Goal: Task Accomplishment & Management: Manage account settings

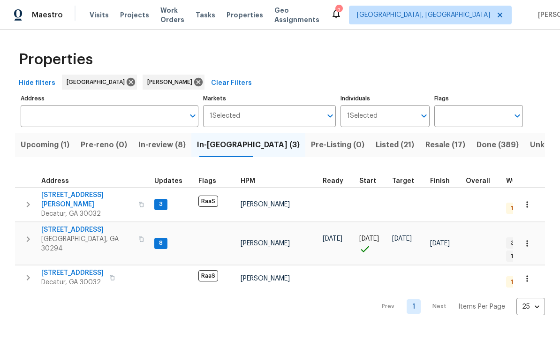
click at [61, 197] on span "[STREET_ADDRESS][PERSON_NAME]" at bounding box center [86, 199] width 91 height 19
click at [61, 235] on span "Ellenwood, GA 30294" at bounding box center [86, 244] width 91 height 19
click at [66, 268] on span "3211 Sandusky Dr" at bounding box center [72, 272] width 62 height 9
click at [183, 144] on span "In-review (8)" at bounding box center [161, 144] width 47 height 13
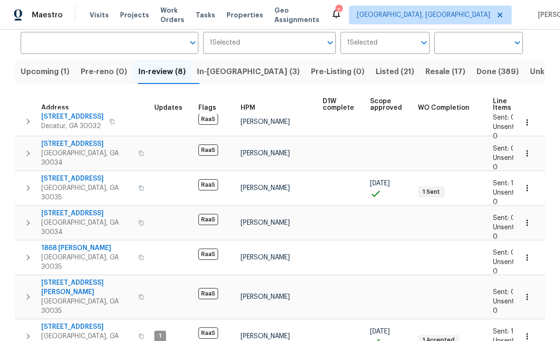
scroll to position [72, 0]
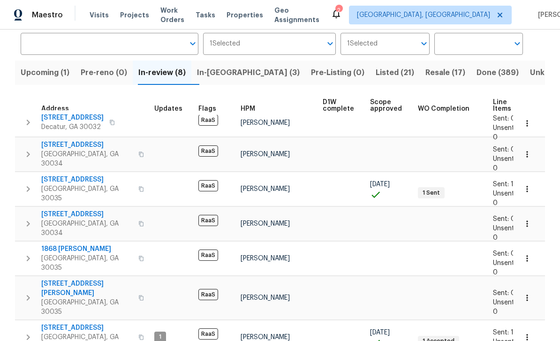
click at [103, 279] on span "2304 Wesley Chapel Rd" at bounding box center [86, 288] width 91 height 19
click at [160, 15] on span "Work Orders" at bounding box center [172, 15] width 24 height 19
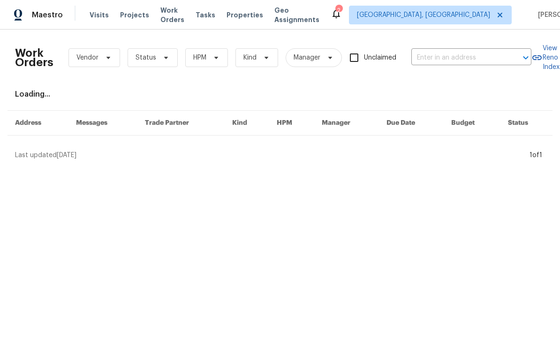
click at [449, 62] on input "text" at bounding box center [458, 58] width 94 height 15
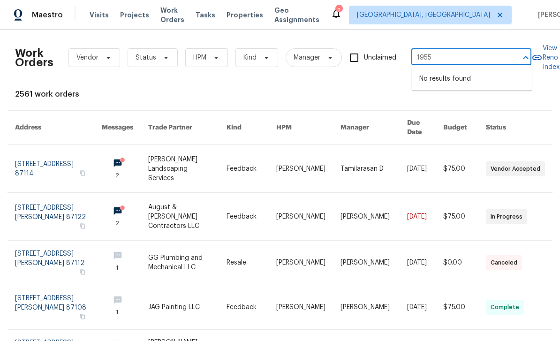
type input "1955"
click at [429, 16] on span "[GEOGRAPHIC_DATA], [GEOGRAPHIC_DATA]" at bounding box center [423, 14] width 133 height 9
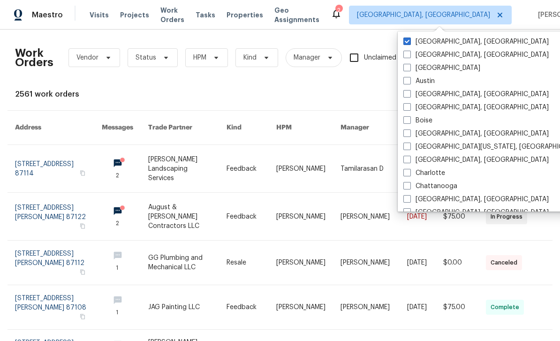
click at [409, 69] on span at bounding box center [407, 68] width 8 height 8
click at [409, 69] on input "Atlanta" at bounding box center [406, 66] width 6 height 6
checkbox input "true"
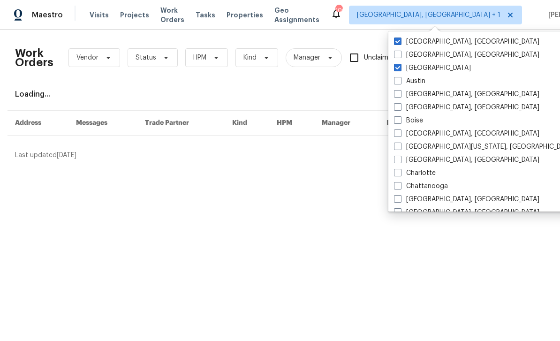
click at [435, 45] on label "[GEOGRAPHIC_DATA], [GEOGRAPHIC_DATA]" at bounding box center [466, 41] width 145 height 9
click at [400, 43] on input "[GEOGRAPHIC_DATA], [GEOGRAPHIC_DATA]" at bounding box center [397, 40] width 6 height 6
checkbox input "false"
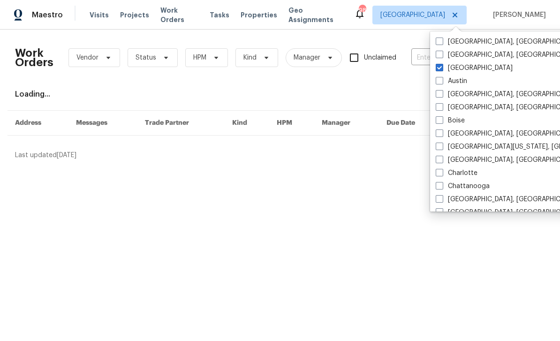
click at [409, 84] on div "Work Orders Vendor Status HPM Kind Manager Unclaimed ​ View Reno Index Loading.…" at bounding box center [280, 98] width 530 height 123
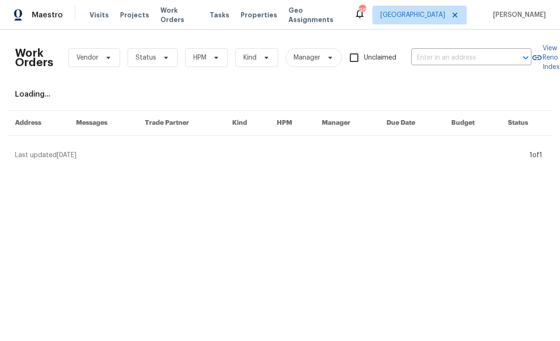
click at [429, 57] on input "text" at bounding box center [458, 58] width 94 height 15
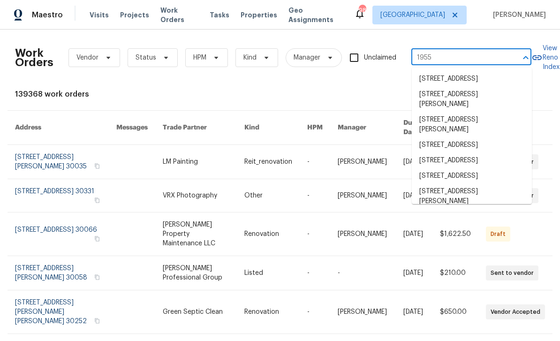
type input "1955 s"
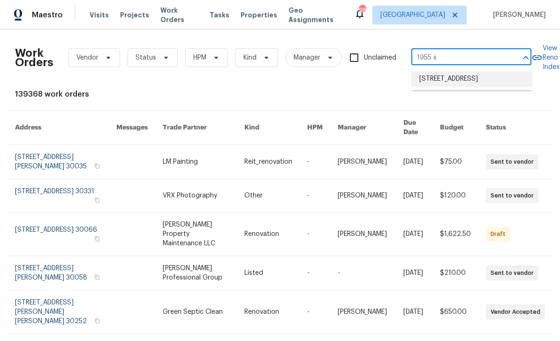
click at [504, 86] on li "1955 S Columbia Pl, Decatur, GA 30032" at bounding box center [472, 78] width 120 height 15
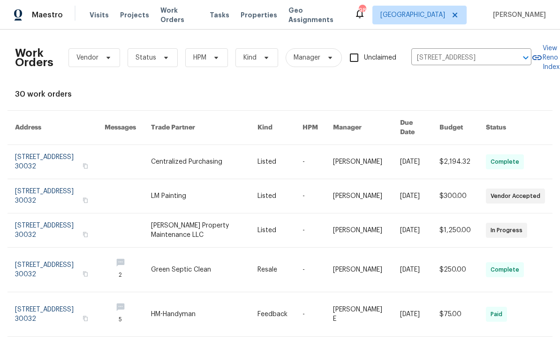
click at [49, 217] on link at bounding box center [60, 230] width 90 height 34
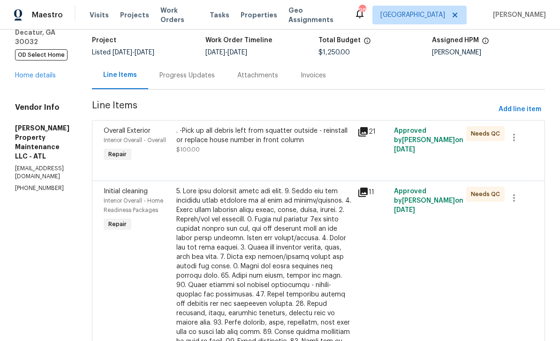
scroll to position [56, 0]
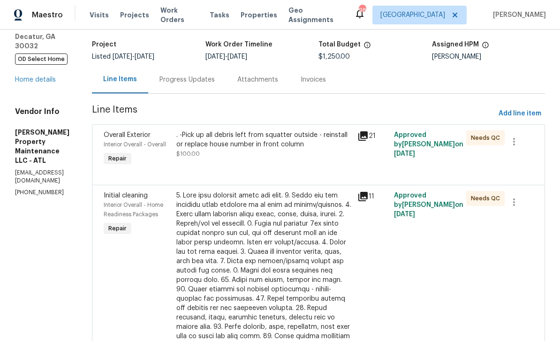
click at [368, 136] on icon at bounding box center [362, 135] width 9 height 9
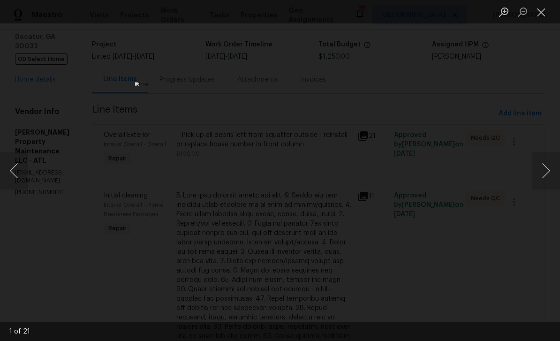
click at [541, 170] on button "Next image" at bounding box center [546, 171] width 28 height 38
click at [542, 170] on button "Next image" at bounding box center [546, 171] width 28 height 38
click at [545, 172] on button "Next image" at bounding box center [546, 171] width 28 height 38
click at [545, 174] on button "Next image" at bounding box center [546, 171] width 28 height 38
click at [549, 164] on button "Next image" at bounding box center [546, 171] width 28 height 38
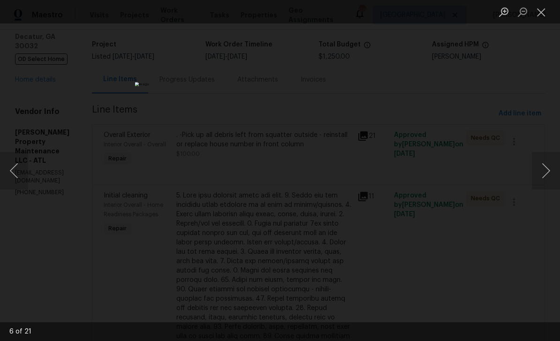
click at [543, 173] on button "Next image" at bounding box center [546, 171] width 28 height 38
click at [542, 174] on button "Next image" at bounding box center [546, 171] width 28 height 38
click at [541, 180] on button "Next image" at bounding box center [546, 171] width 28 height 38
click at [538, 15] on button "Close lightbox" at bounding box center [541, 12] width 19 height 16
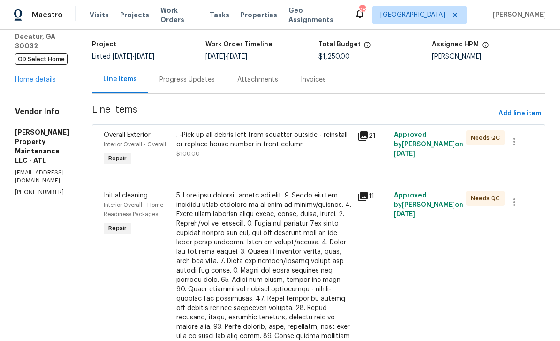
click at [369, 131] on icon at bounding box center [362, 135] width 11 height 11
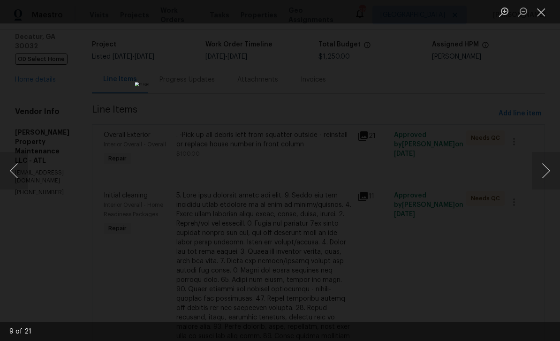
click at [546, 174] on button "Next image" at bounding box center [546, 171] width 28 height 38
click at [545, 169] on button "Next image" at bounding box center [546, 171] width 28 height 38
click at [22, 165] on button "Previous image" at bounding box center [14, 171] width 28 height 38
click at [545, 173] on button "Next image" at bounding box center [546, 171] width 28 height 38
click at [544, 172] on button "Next image" at bounding box center [546, 171] width 28 height 38
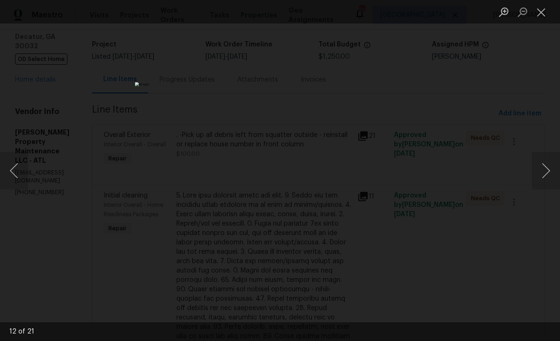
click at [544, 174] on button "Next image" at bounding box center [546, 171] width 28 height 38
click at [545, 174] on button "Next image" at bounding box center [546, 171] width 28 height 38
click at [547, 177] on button "Next image" at bounding box center [546, 171] width 28 height 38
click at [547, 180] on button "Next image" at bounding box center [546, 171] width 28 height 38
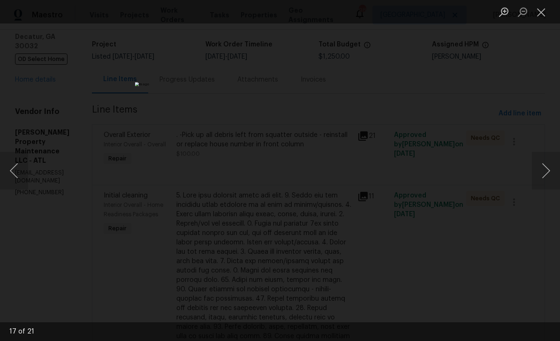
click at [546, 178] on button "Next image" at bounding box center [546, 171] width 28 height 38
click at [544, 173] on button "Next image" at bounding box center [546, 171] width 28 height 38
click at [545, 174] on button "Next image" at bounding box center [546, 171] width 28 height 38
click at [545, 173] on button "Next image" at bounding box center [546, 171] width 28 height 38
click at [541, 175] on button "Next image" at bounding box center [546, 171] width 28 height 38
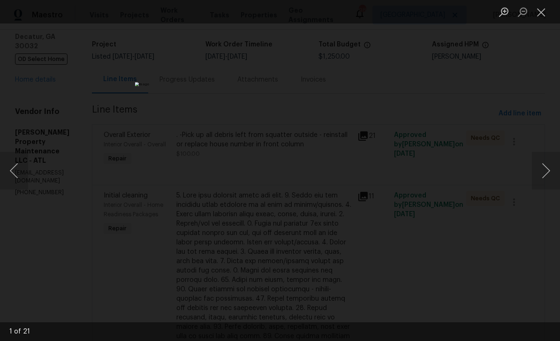
click at [546, 170] on button "Next image" at bounding box center [546, 171] width 28 height 38
click at [546, 176] on button "Next image" at bounding box center [546, 171] width 28 height 38
click at [547, 175] on button "Next image" at bounding box center [546, 171] width 28 height 38
click at [546, 177] on button "Next image" at bounding box center [546, 171] width 28 height 38
click at [546, 180] on button "Next image" at bounding box center [546, 171] width 28 height 38
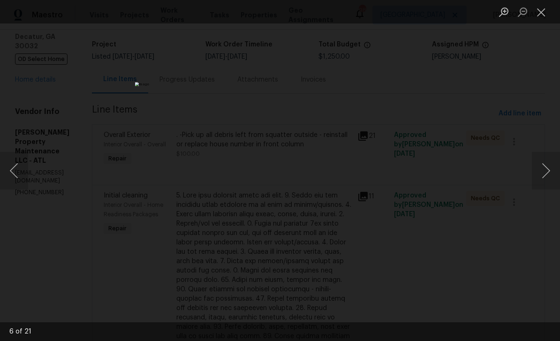
click at [539, 8] on button "Close lightbox" at bounding box center [541, 12] width 19 height 16
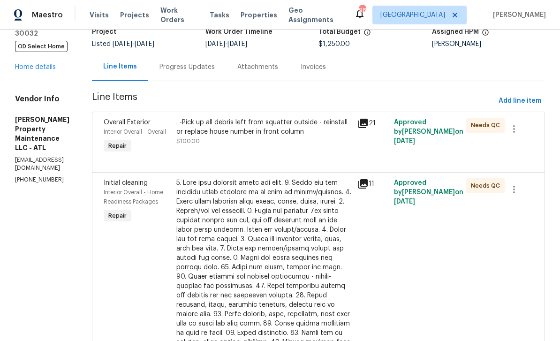
scroll to position [64, 0]
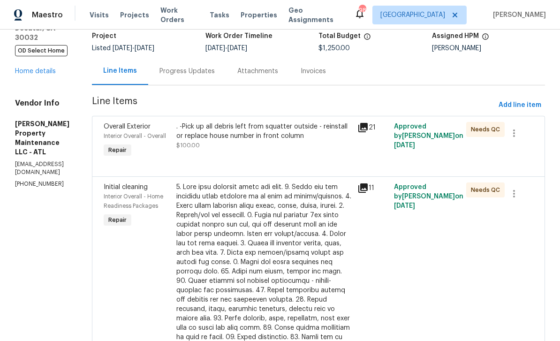
click at [215, 73] on div "Progress Updates" at bounding box center [186, 71] width 55 height 9
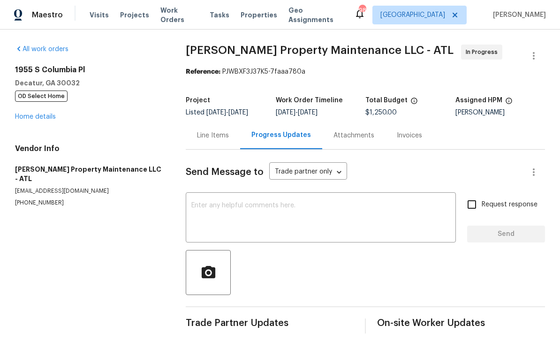
scroll to position [8, 0]
click at [356, 202] on textarea at bounding box center [320, 218] width 259 height 33
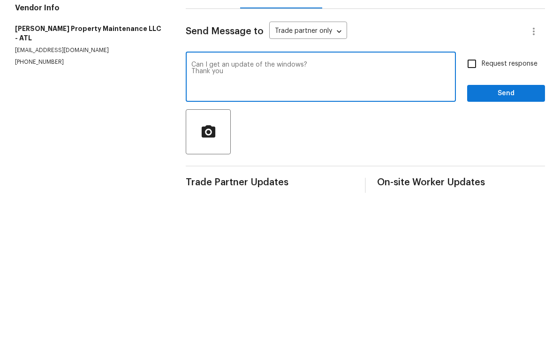
type textarea "Can I get an update of the windows? Thank you"
click at [476, 195] on input "Request response" at bounding box center [472, 205] width 20 height 20
checkbox input "true"
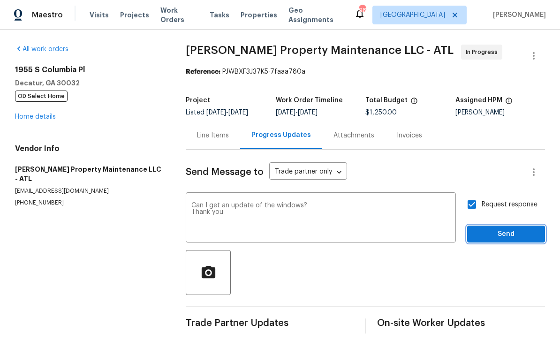
click at [501, 228] on span "Send" at bounding box center [506, 234] width 63 height 12
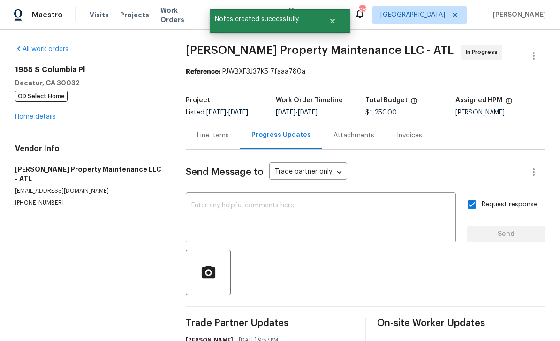
click at [38, 113] on link "Home details" at bounding box center [35, 116] width 41 height 7
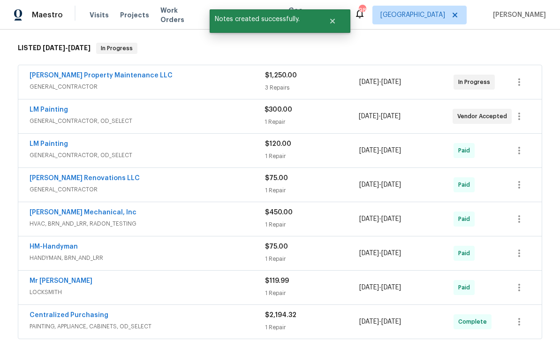
scroll to position [144, 0]
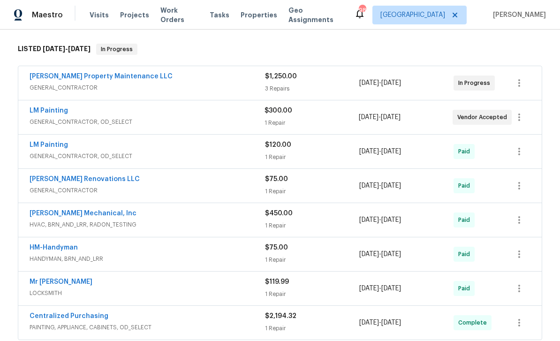
click at [39, 113] on link "LM Painting" at bounding box center [49, 110] width 38 height 7
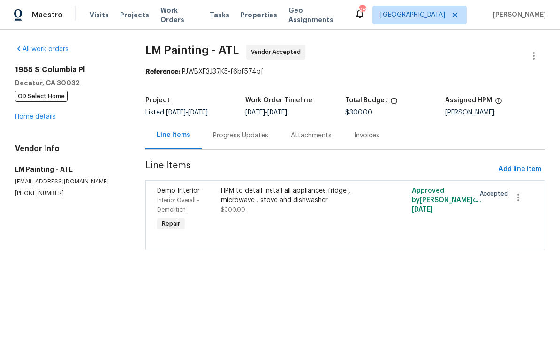
click at [40, 118] on link "Home details" at bounding box center [35, 116] width 41 height 7
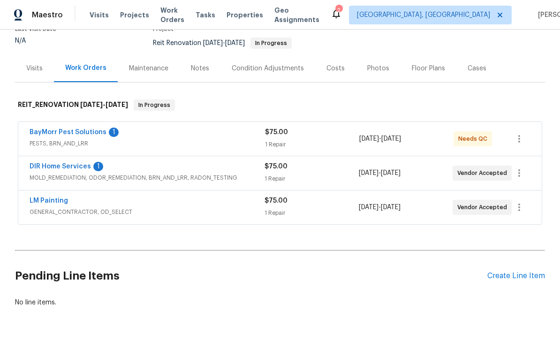
scroll to position [87, 0]
click at [47, 167] on link "DIR Home Services" at bounding box center [60, 167] width 61 height 7
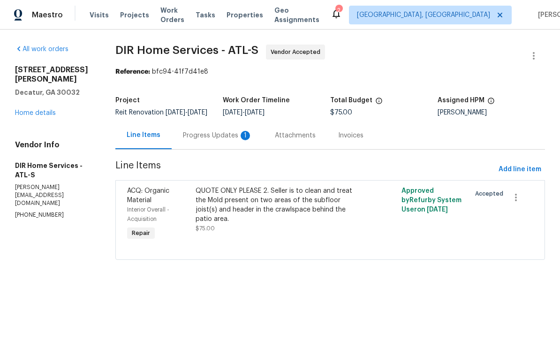
click at [243, 140] on div "1" at bounding box center [245, 135] width 9 height 9
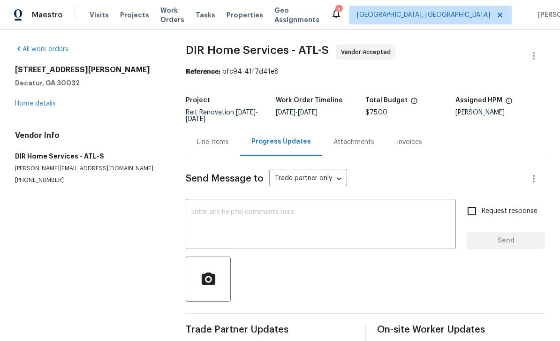
click at [35, 100] on link "Home details" at bounding box center [35, 103] width 41 height 7
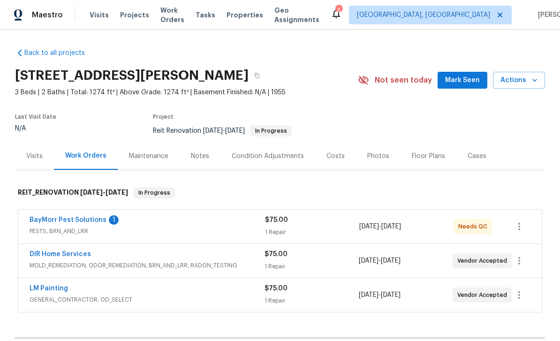
click at [53, 217] on link "BayMorr Pest Solutions" at bounding box center [68, 220] width 77 height 7
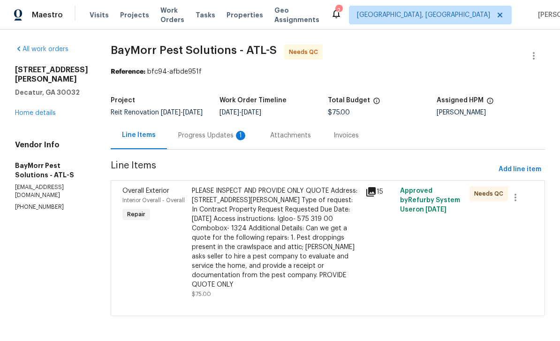
click at [207, 133] on div "Progress Updates 1" at bounding box center [213, 135] width 92 height 28
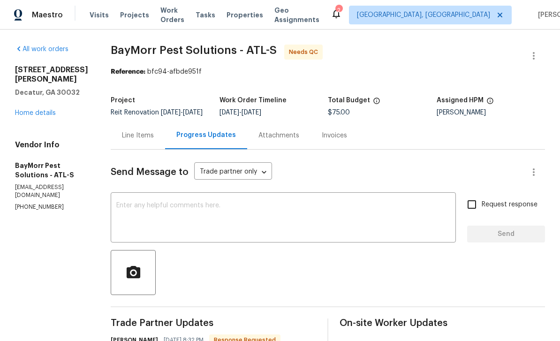
click at [379, 214] on textarea at bounding box center [283, 218] width 334 height 33
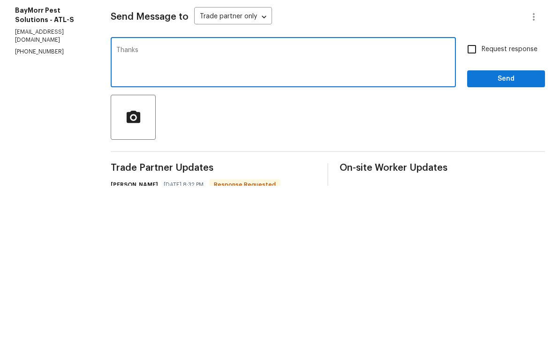
type textarea "Thanks"
click at [472, 195] on input "Request response" at bounding box center [472, 205] width 20 height 20
checkbox input "true"
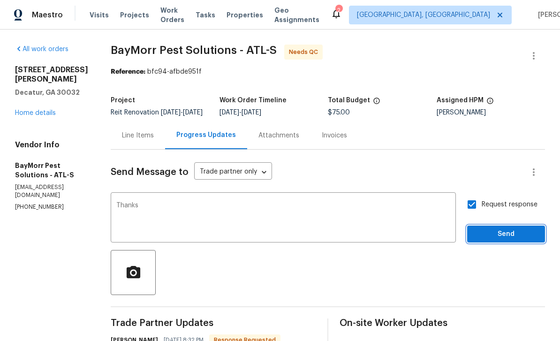
click at [495, 228] on span "Send" at bounding box center [506, 234] width 63 height 12
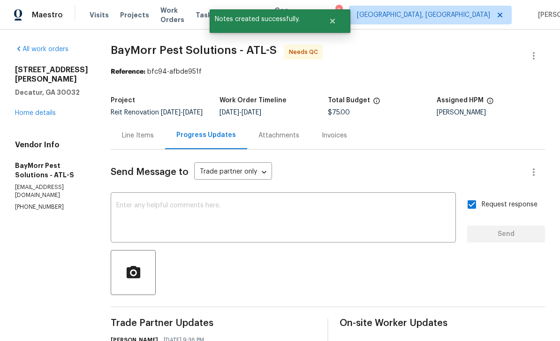
click at [31, 110] on link "Home details" at bounding box center [35, 113] width 41 height 7
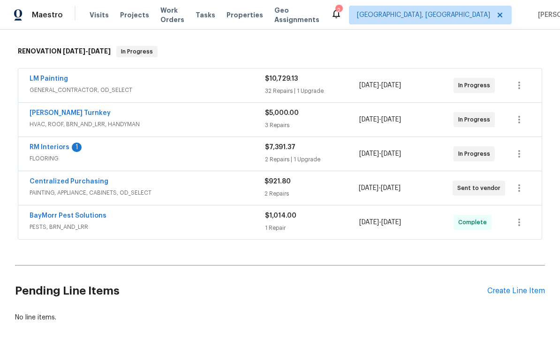
scroll to position [155, 0]
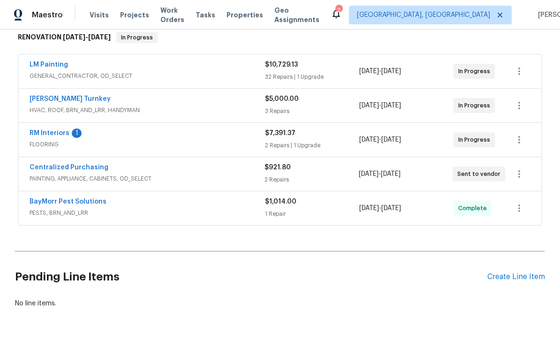
click at [49, 133] on link "RM Interiors" at bounding box center [50, 133] width 40 height 7
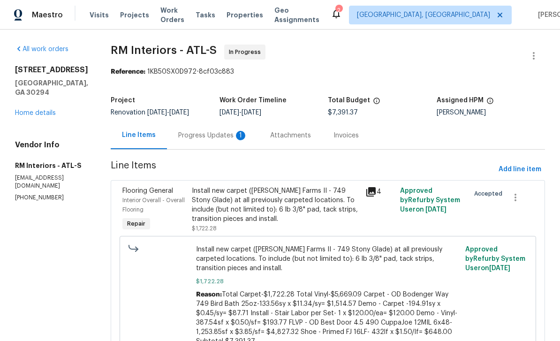
click at [222, 134] on div "Progress Updates 1" at bounding box center [212, 135] width 69 height 9
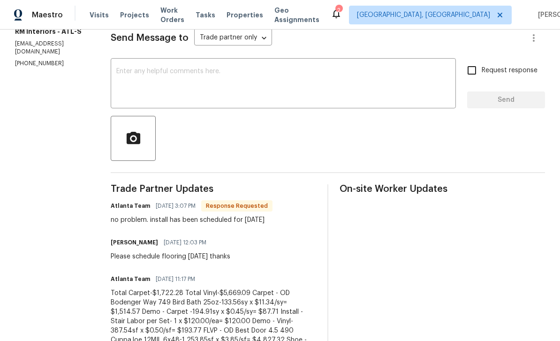
scroll to position [100, 0]
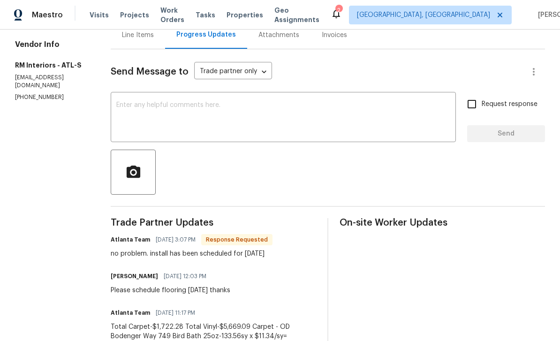
click at [440, 122] on textarea at bounding box center [283, 118] width 334 height 33
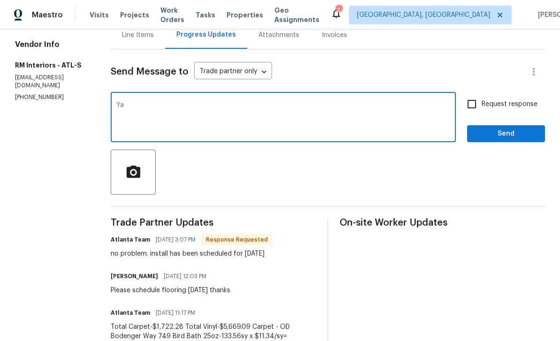
type textarea "Y"
type textarea "Thanks"
click at [480, 100] on input "Request response" at bounding box center [472, 104] width 20 height 20
checkbox input "true"
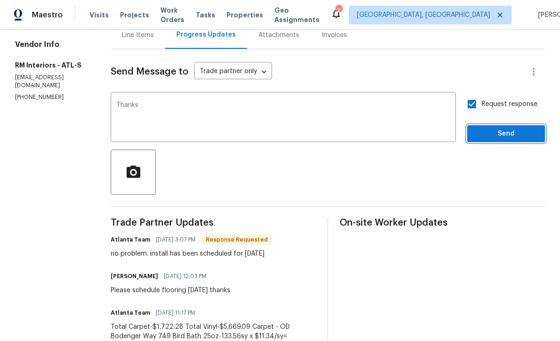
click at [499, 135] on span "Send" at bounding box center [506, 134] width 63 height 12
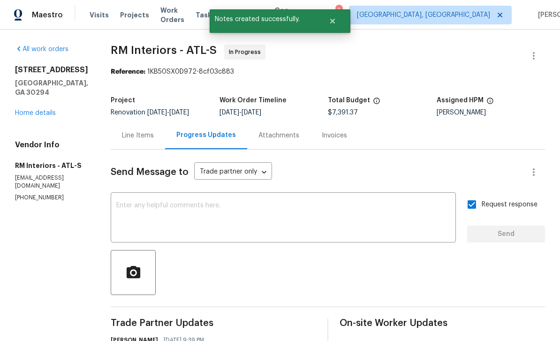
click at [40, 116] on link "Home details" at bounding box center [35, 113] width 41 height 7
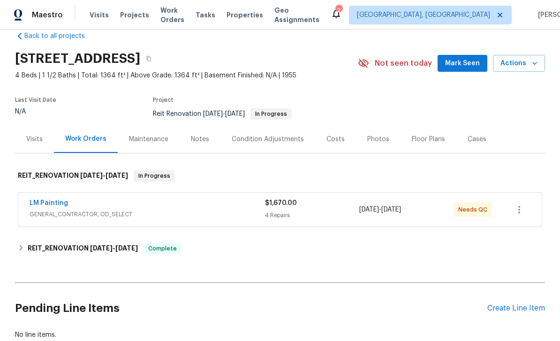
scroll to position [22, 0]
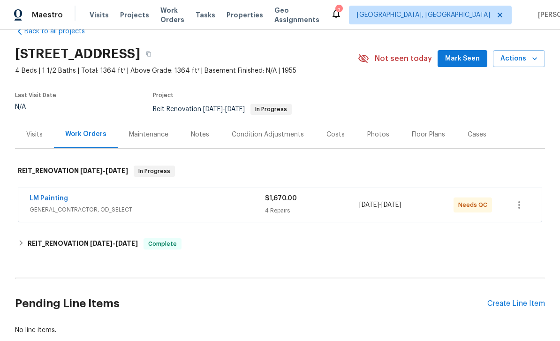
click at [42, 198] on link "LM Painting" at bounding box center [49, 198] width 38 height 7
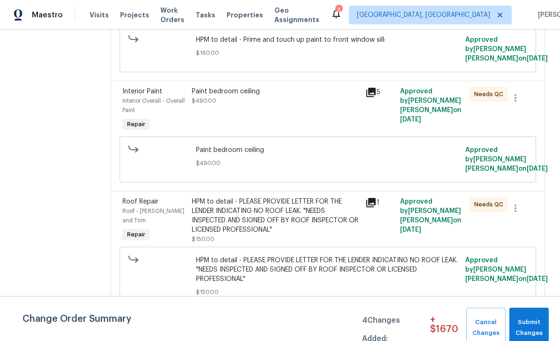
scroll to position [30, 0]
click at [376, 203] on icon at bounding box center [370, 202] width 9 height 9
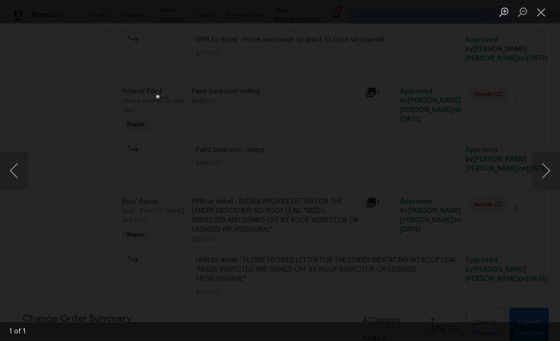
click at [355, 131] on img "Lightbox" at bounding box center [280, 170] width 248 height 151
click at [354, 154] on img "Lightbox" at bounding box center [280, 170] width 248 height 151
click at [366, 139] on img "Lightbox" at bounding box center [280, 170] width 248 height 151
click at [366, 138] on img "Lightbox" at bounding box center [280, 170] width 248 height 151
click at [364, 142] on img "Lightbox" at bounding box center [192, 203] width 497 height 303
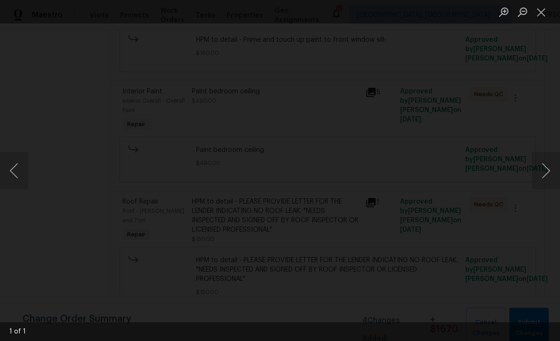
click at [364, 142] on img "Lightbox" at bounding box center [192, 203] width 497 height 303
click at [342, 118] on img "Lightbox" at bounding box center [280, 170] width 248 height 151
click at [402, 149] on div "Lightbox" at bounding box center [280, 170] width 560 height 341
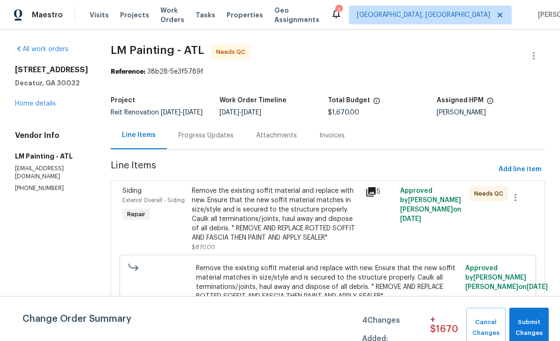
scroll to position [0, 0]
click at [536, 320] on span "Submit Changes" at bounding box center [529, 328] width 30 height 22
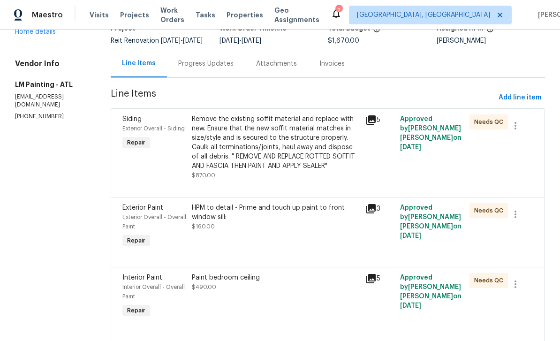
scroll to position [73, 0]
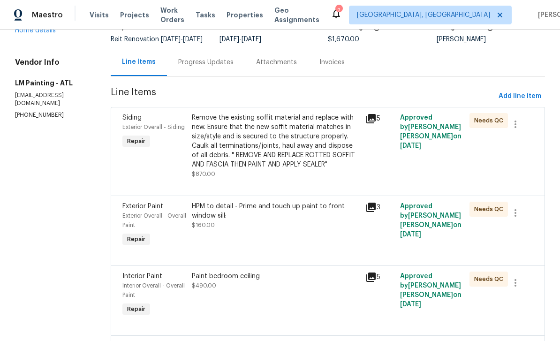
click at [363, 118] on div "Remove the existing soffit material and replace with new. Ensure that the new s…" at bounding box center [276, 145] width 174 height 71
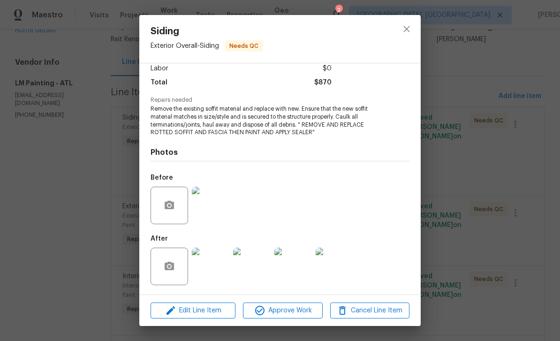
scroll to position [69, 0]
click at [208, 267] on img at bounding box center [211, 267] width 38 height 38
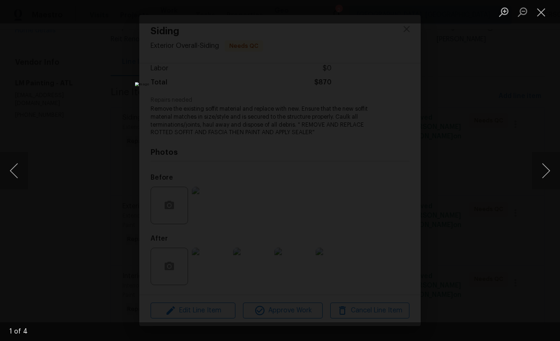
click at [544, 172] on button "Next image" at bounding box center [546, 171] width 28 height 38
click at [546, 174] on button "Next image" at bounding box center [546, 171] width 28 height 38
click at [545, 174] on button "Next image" at bounding box center [546, 171] width 28 height 38
click at [546, 174] on button "Next image" at bounding box center [546, 171] width 28 height 38
click at [545, 174] on button "Next image" at bounding box center [546, 171] width 28 height 38
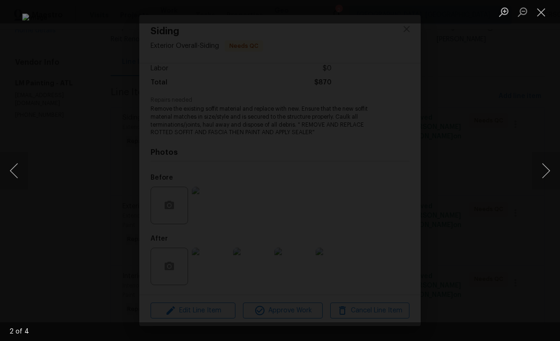
click at [546, 174] on button "Next image" at bounding box center [546, 171] width 28 height 38
click at [546, 177] on button "Next image" at bounding box center [546, 171] width 28 height 38
click at [541, 8] on button "Close lightbox" at bounding box center [541, 12] width 19 height 16
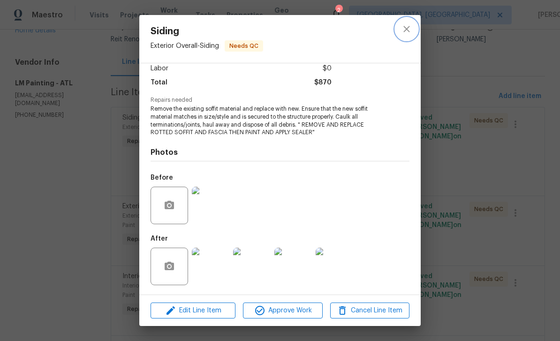
click at [407, 30] on icon "close" at bounding box center [406, 28] width 11 height 11
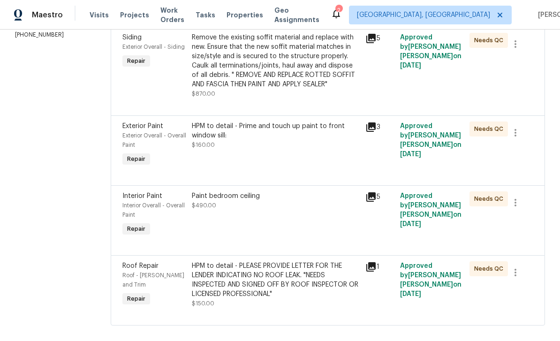
scroll to position [153, 0]
click at [376, 123] on icon at bounding box center [370, 127] width 9 height 9
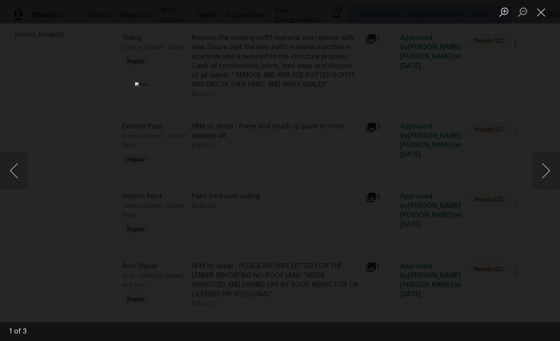
click at [541, 170] on button "Next image" at bounding box center [546, 171] width 28 height 38
click at [542, 171] on button "Next image" at bounding box center [546, 171] width 28 height 38
click at [542, 10] on button "Close lightbox" at bounding box center [541, 12] width 19 height 16
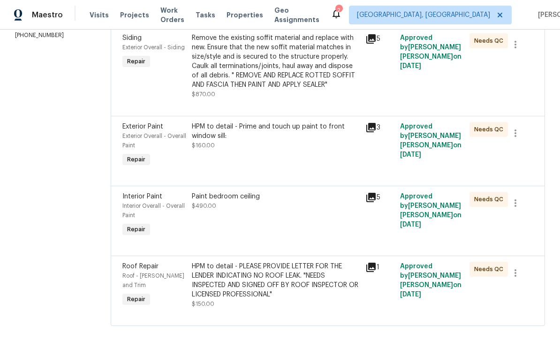
click at [376, 193] on icon at bounding box center [370, 197] width 9 height 9
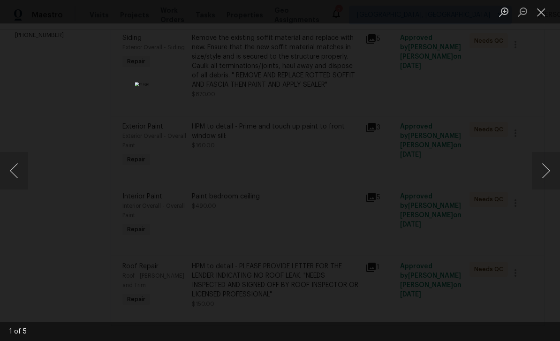
click at [543, 172] on button "Next image" at bounding box center [546, 171] width 28 height 38
click at [546, 173] on button "Next image" at bounding box center [546, 171] width 28 height 38
click at [544, 171] on button "Next image" at bounding box center [546, 171] width 28 height 38
click at [545, 171] on button "Next image" at bounding box center [546, 171] width 28 height 38
click at [545, 170] on button "Next image" at bounding box center [546, 171] width 28 height 38
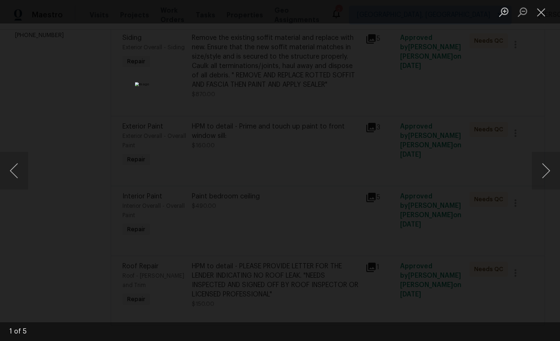
click at [541, 12] on button "Close lightbox" at bounding box center [541, 12] width 19 height 16
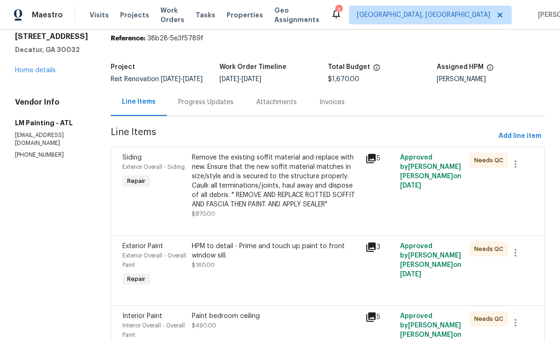
scroll to position [37, 0]
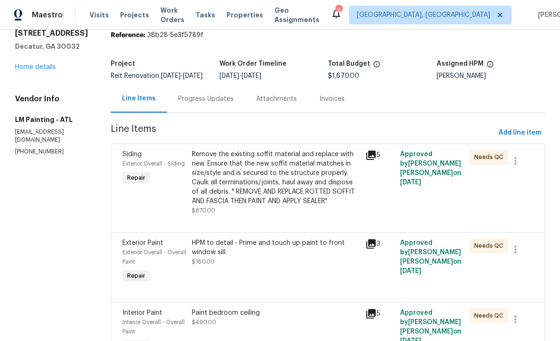
click at [345, 174] on div "Remove the existing soffit material and replace with new. Ensure that the new s…" at bounding box center [276, 178] width 168 height 56
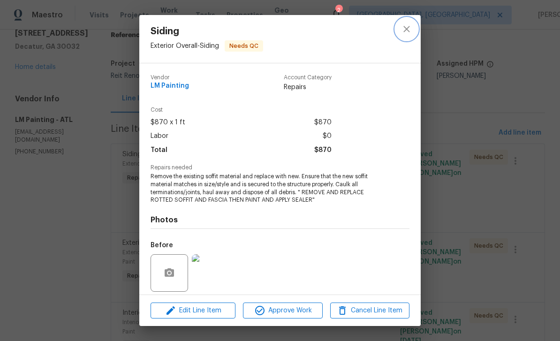
click at [410, 32] on icon "close" at bounding box center [406, 28] width 11 height 11
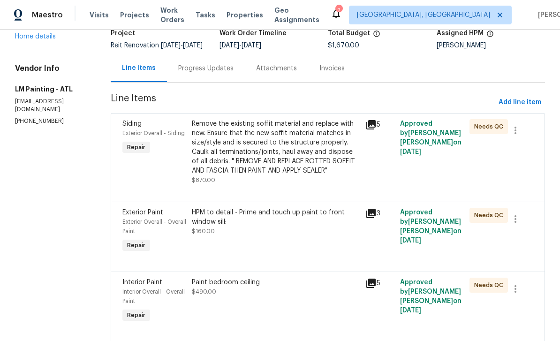
scroll to position [27, 0]
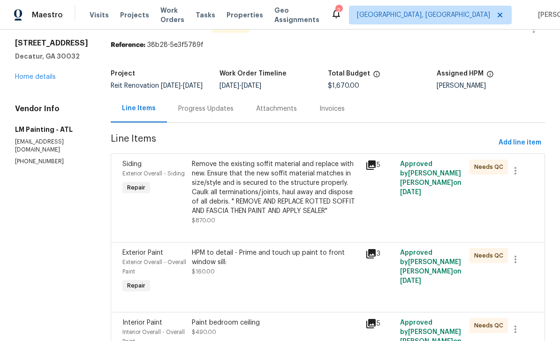
click at [38, 74] on link "Home details" at bounding box center [35, 77] width 41 height 7
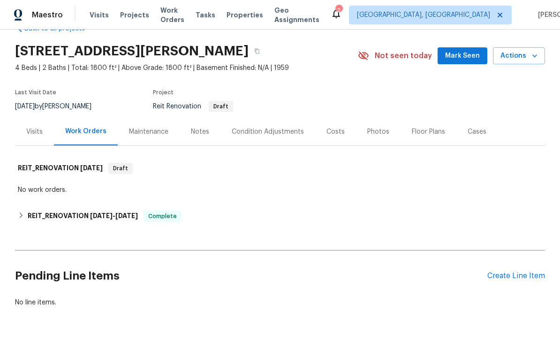
scroll to position [24, 0]
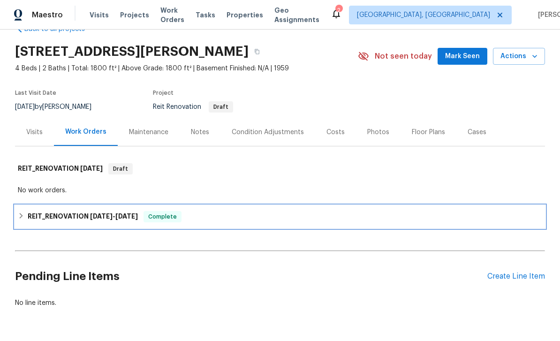
click at [44, 219] on h6 "REIT_RENOVATION [DATE] - [DATE]" at bounding box center [83, 216] width 110 height 11
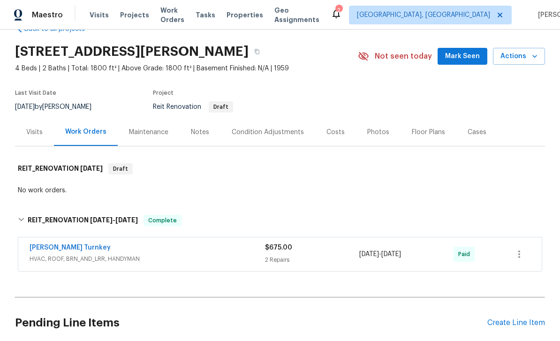
click at [50, 249] on link "[PERSON_NAME] Turnkey" at bounding box center [70, 247] width 81 height 7
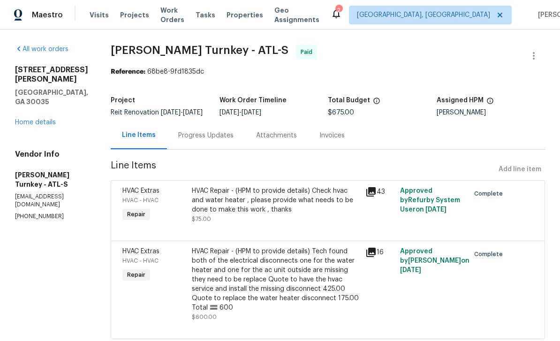
scroll to position [23, 0]
click at [31, 119] on link "Home details" at bounding box center [35, 122] width 41 height 7
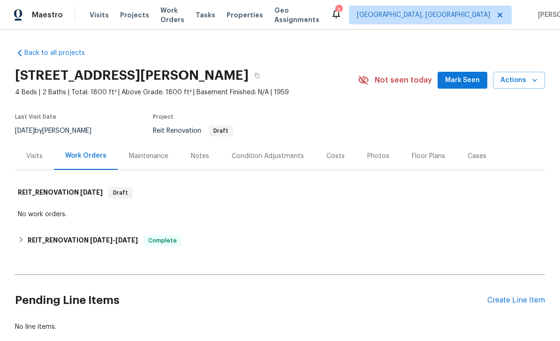
click at [515, 296] on div "Create Line Item" at bounding box center [516, 300] width 58 height 9
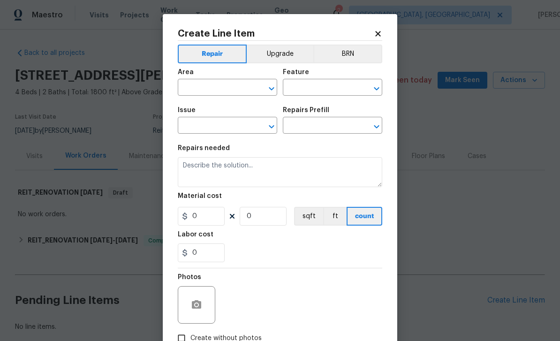
click at [232, 91] on input "text" at bounding box center [214, 88] width 73 height 15
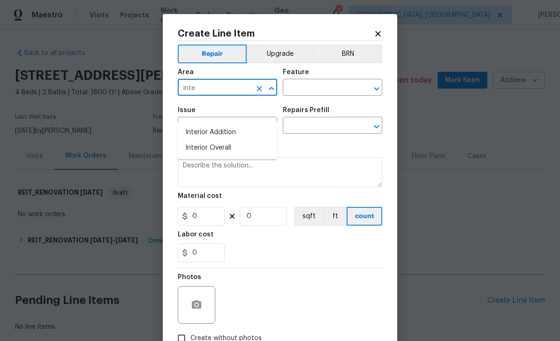
click at [238, 140] on li "Interior Overall" at bounding box center [227, 147] width 99 height 15
type input "Interior Overall"
click at [336, 91] on input "text" at bounding box center [319, 88] width 73 height 15
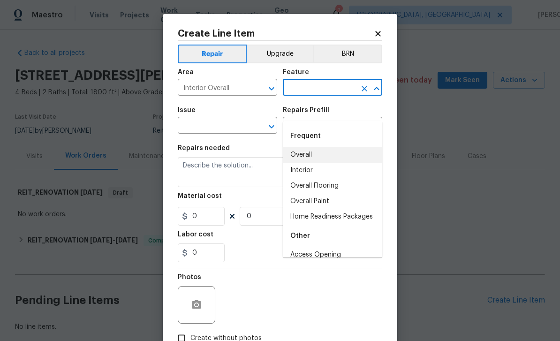
click at [332, 147] on li "Overall" at bounding box center [332, 154] width 99 height 15
type input "Overall"
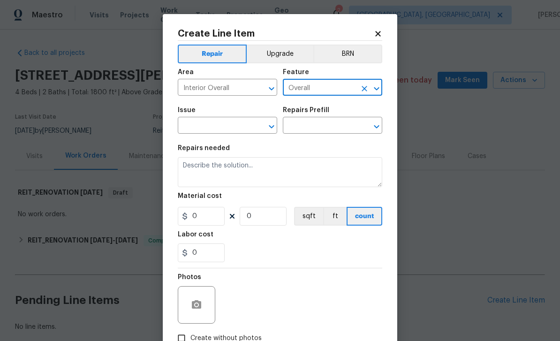
click at [242, 129] on input "text" at bounding box center [214, 126] width 73 height 15
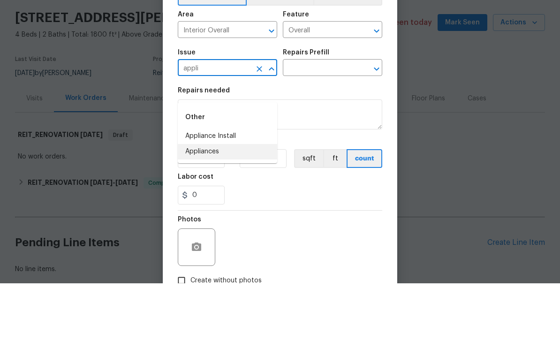
click at [228, 202] on li "Appliances" at bounding box center [227, 209] width 99 height 15
type input "Appliances"
click at [257, 122] on icon "Clear" at bounding box center [259, 126] width 9 height 9
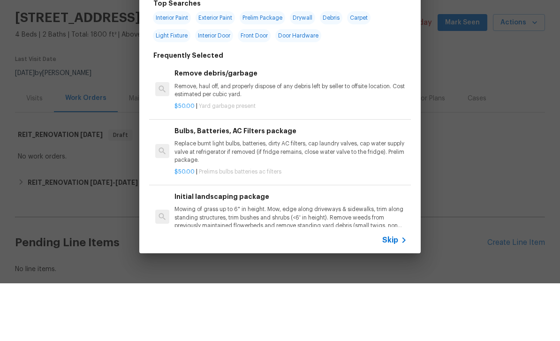
scroll to position [30, 0]
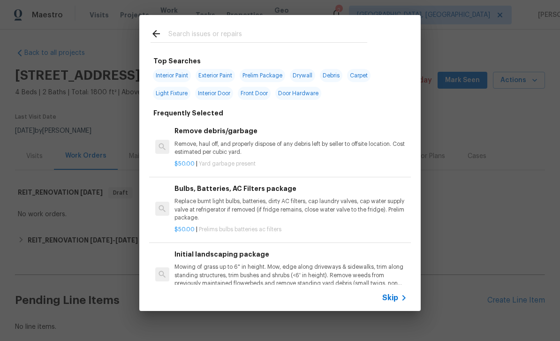
click at [156, 31] on icon at bounding box center [156, 34] width 8 height 8
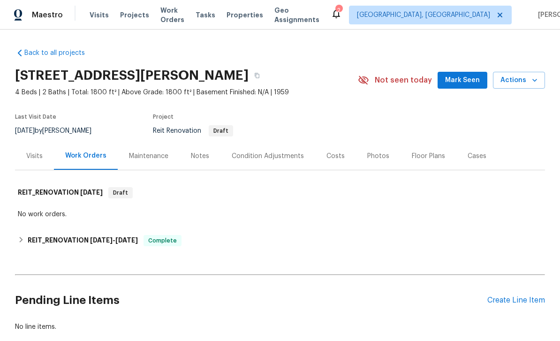
click at [525, 296] on div "Create Line Item" at bounding box center [516, 300] width 58 height 9
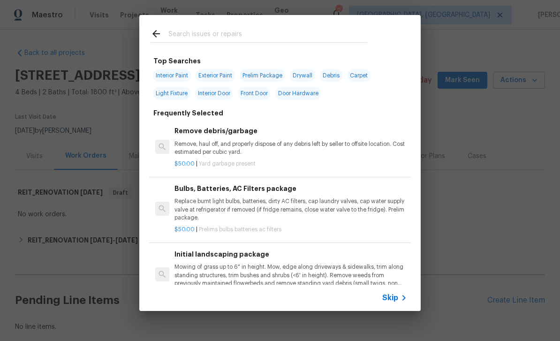
click at [279, 33] on input "text" at bounding box center [267, 35] width 199 height 14
click at [395, 294] on span "Skip" at bounding box center [390, 297] width 16 height 9
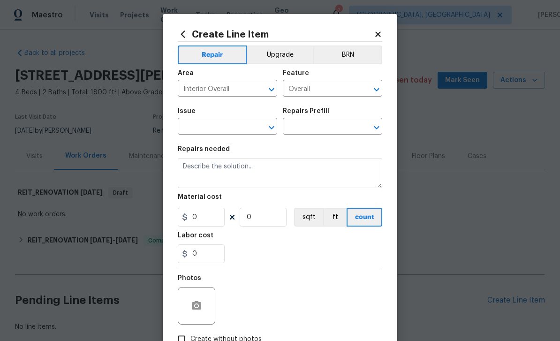
click at [222, 128] on input "text" at bounding box center [214, 127] width 73 height 15
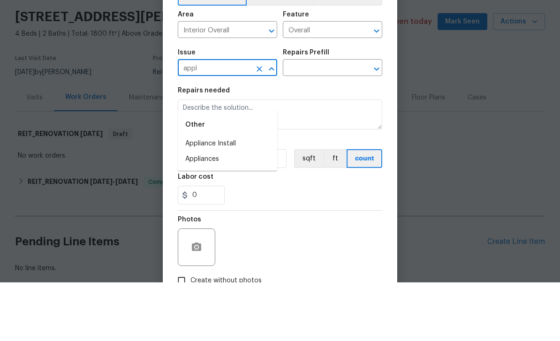
click at [240, 195] on li "Appliance Install" at bounding box center [227, 202] width 99 height 15
type input "Appliance Install"
click at [331, 120] on input "text" at bounding box center [319, 127] width 73 height 15
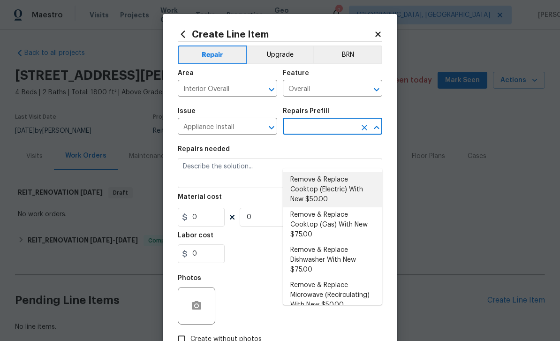
click at [357, 172] on li "Remove & Replace Cooktop (Electric) With New $50.00" at bounding box center [332, 189] width 99 height 35
type input "Remove & Replace Cooktop (Electric) With New $50.00"
type input "Appliances"
type textarea "Remove the existing cooktop and replace it with a new electric cooktop provided…"
type input "1"
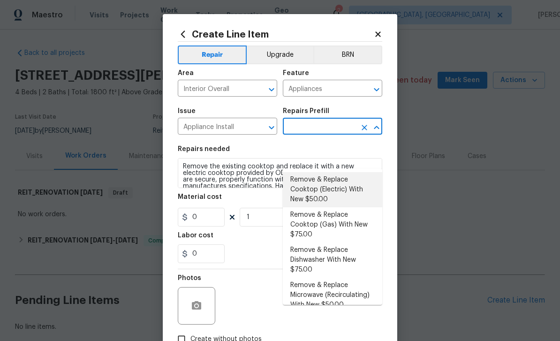
type input "Remove & Replace Cooktop (Electric) With New $50.00"
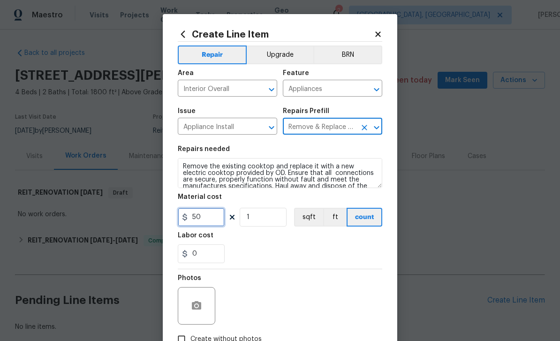
click at [218, 217] on input "50" at bounding box center [201, 217] width 47 height 19
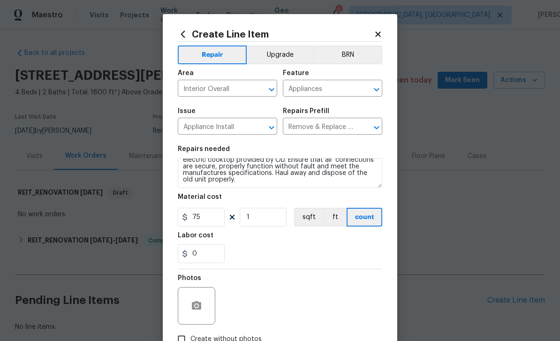
scroll to position [13, 0]
type input "75"
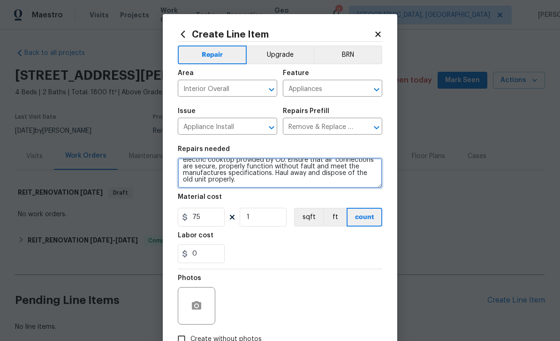
click at [267, 184] on textarea "Remove the existing cooktop and replace it with a new electric cooktop provided…" at bounding box center [280, 173] width 204 height 30
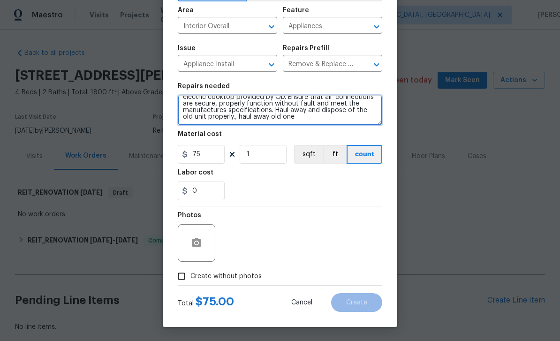
type textarea "Remove the existing cooktop and replace it with a new electric cooktop provided…"
click at [183, 277] on input "Create without photos" at bounding box center [182, 276] width 18 height 18
checkbox input "true"
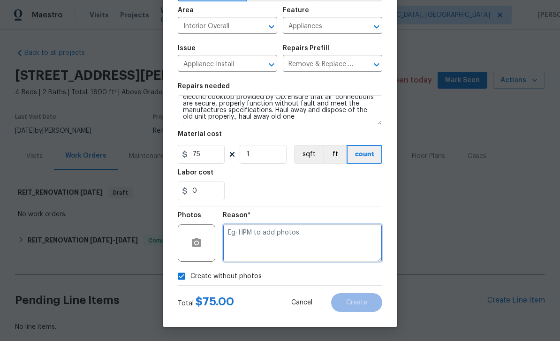
click at [291, 235] on textarea at bounding box center [302, 243] width 159 height 38
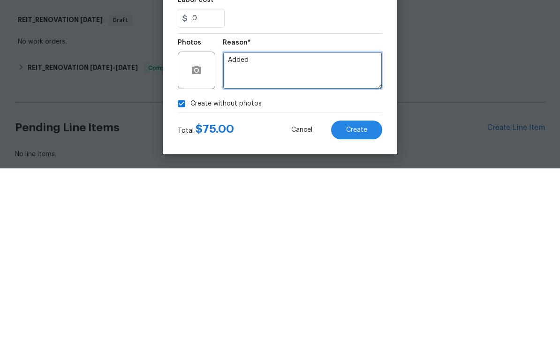
type textarea "Added"
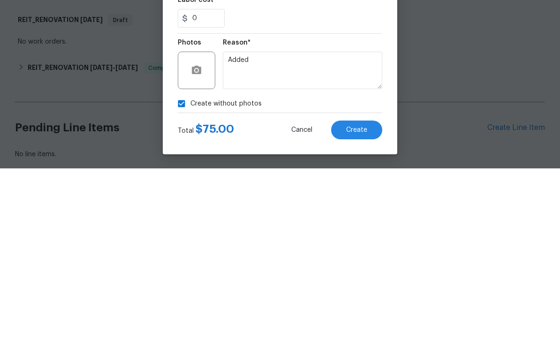
click at [367, 293] on button "Create" at bounding box center [356, 302] width 51 height 19
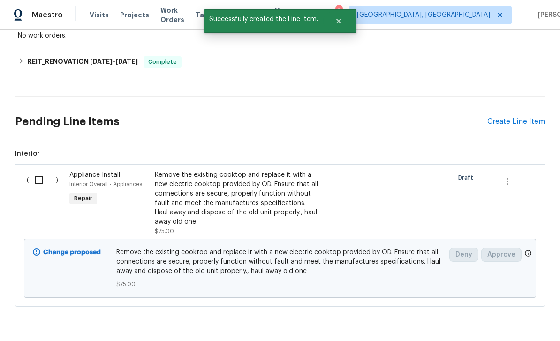
scroll to position [178, 0]
click at [42, 171] on input "checkbox" at bounding box center [42, 181] width 27 height 20
checkbox input "true"
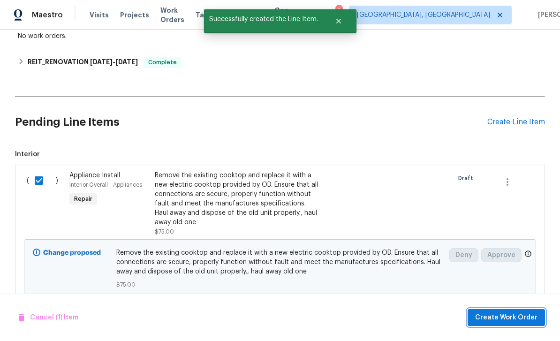
click at [510, 318] on span "Create Work Order" at bounding box center [506, 318] width 62 height 12
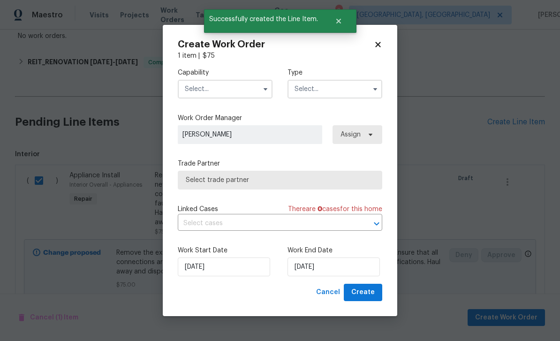
click at [249, 89] on input "text" at bounding box center [225, 89] width 95 height 19
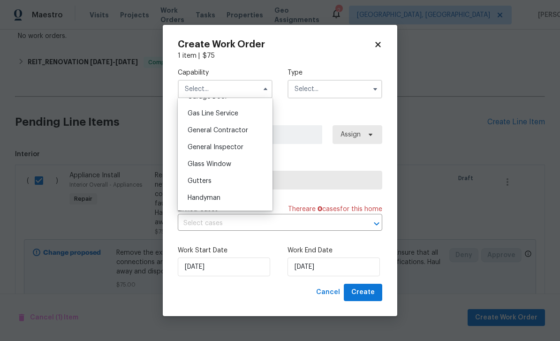
scroll to position [426, 0]
click at [251, 133] on div "General Contractor" at bounding box center [225, 131] width 90 height 17
type input "General Contractor"
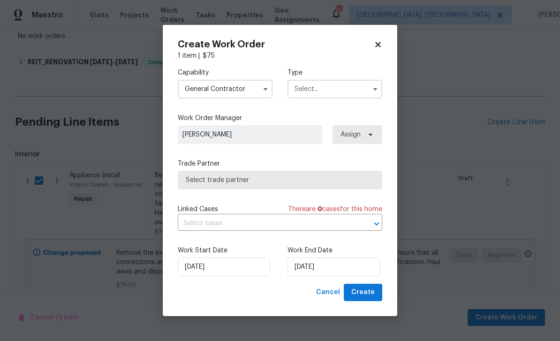
click at [317, 98] on input "text" at bounding box center [335, 89] width 95 height 19
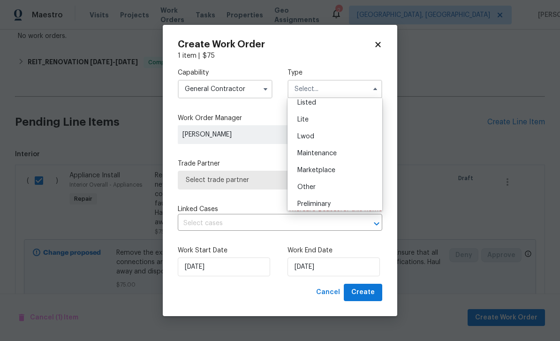
scroll to position [137, 0]
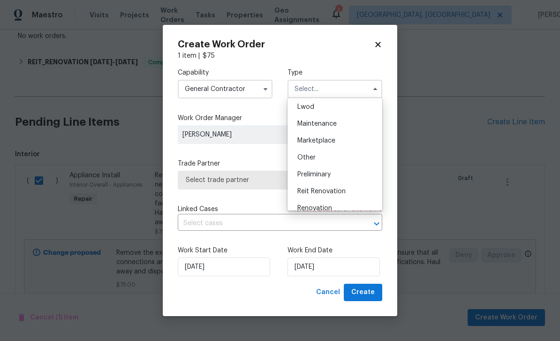
click at [345, 194] on span "Reit Renovation" at bounding box center [321, 191] width 48 height 7
type input "Reit Renovation"
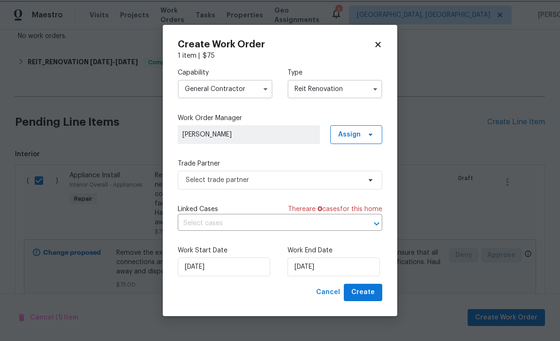
scroll to position [0, 0]
click at [345, 271] on input "[DATE]" at bounding box center [334, 266] width 92 height 19
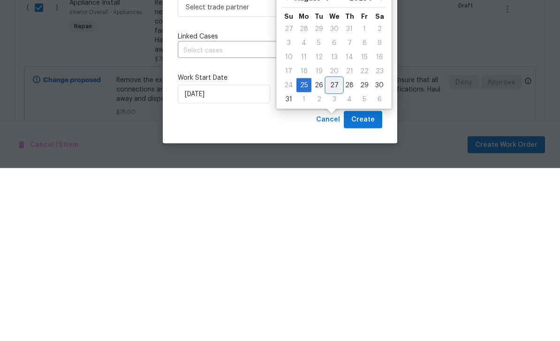
click at [333, 251] on div "27" at bounding box center [333, 257] width 15 height 13
type input "8/27/2025"
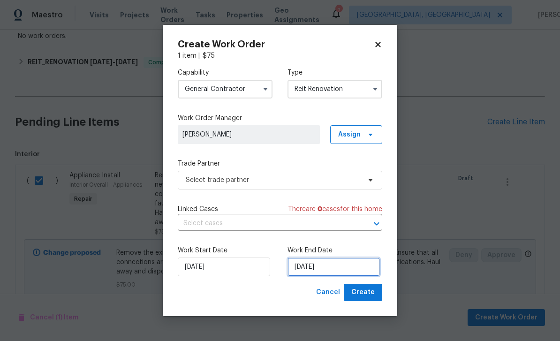
click at [343, 268] on input "8/27/2025" at bounding box center [334, 266] width 92 height 19
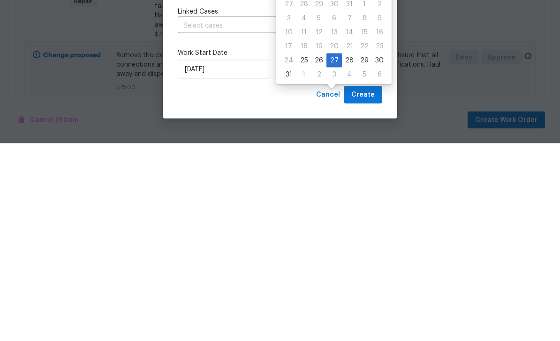
click at [390, 80] on div "Create Work Order 1 item | $ 75 Capability General Contractor Type Reit Renovat…" at bounding box center [280, 170] width 235 height 291
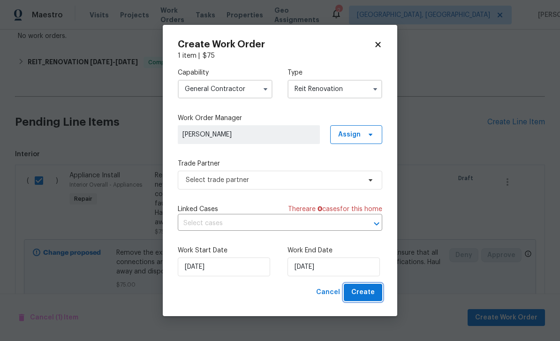
click at [373, 290] on span "Create" at bounding box center [362, 293] width 23 height 12
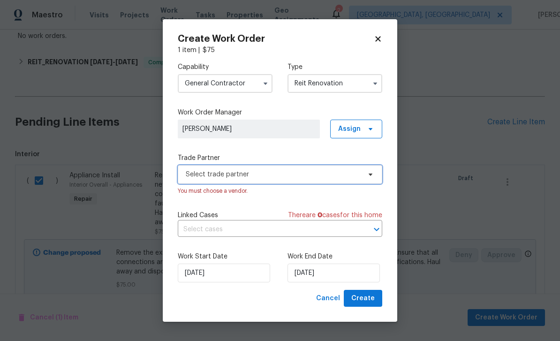
click at [348, 174] on span "Select trade partner" at bounding box center [273, 174] width 175 height 9
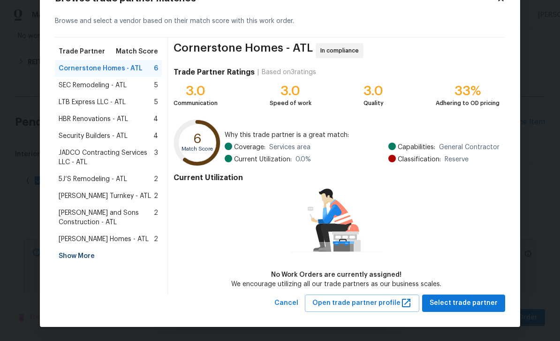
scroll to position [35, 0]
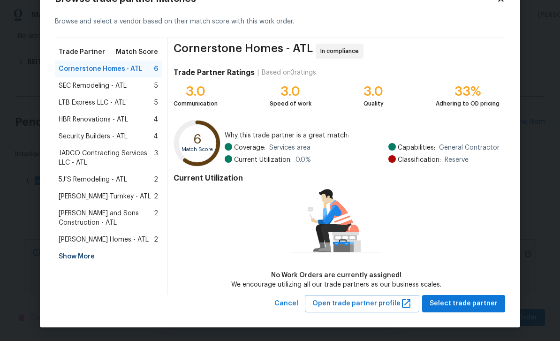
click at [89, 256] on div "Show More" at bounding box center [108, 256] width 107 height 17
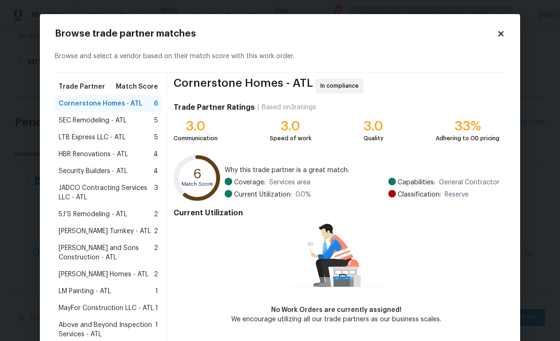
click at [119, 288] on div "LM Painting - ATL 1" at bounding box center [108, 291] width 99 height 9
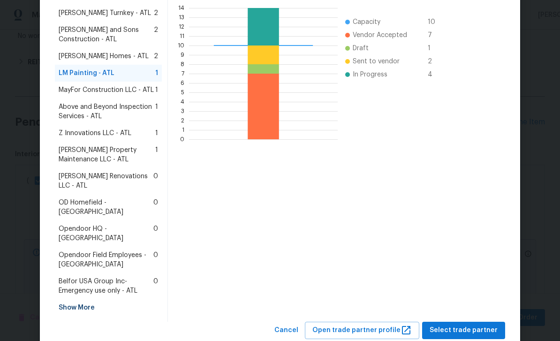
scroll to position [217, 0]
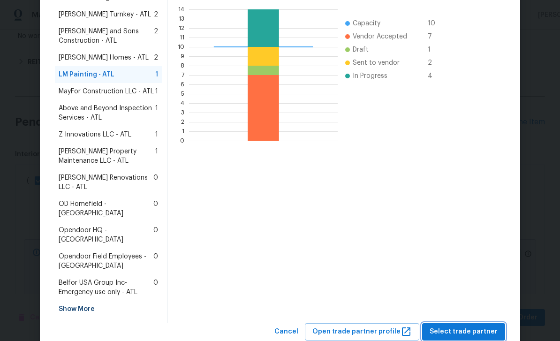
click at [484, 326] on span "Select trade partner" at bounding box center [464, 332] width 68 height 12
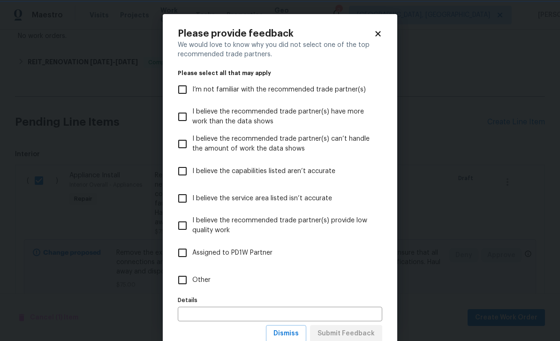
scroll to position [0, 0]
click at [340, 89] on span "I’m not familiar with the recommended trade partner(s)" at bounding box center [279, 90] width 174 height 10
click at [192, 89] on input "I’m not familiar with the recommended trade partner(s)" at bounding box center [183, 90] width 20 height 20
checkbox input "true"
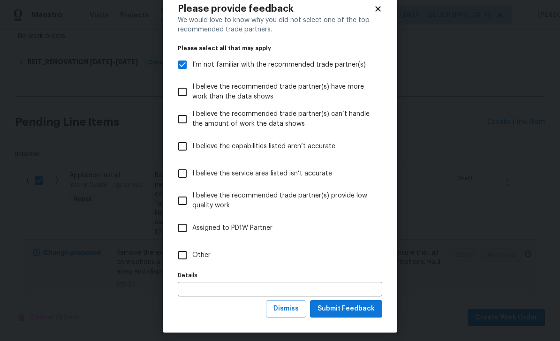
scroll to position [25, 0]
click at [371, 307] on span "Submit Feedback" at bounding box center [346, 309] width 57 height 12
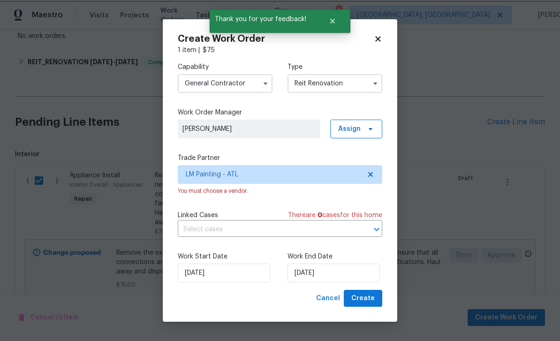
scroll to position [0, 0]
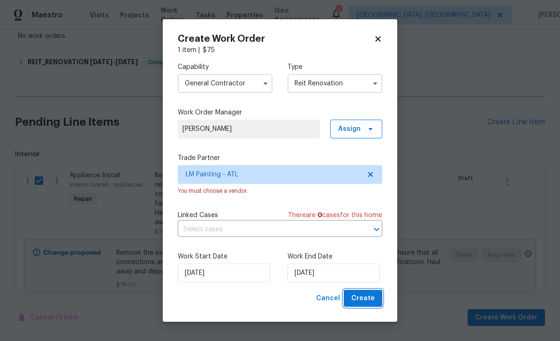
click at [371, 301] on span "Create" at bounding box center [362, 299] width 23 height 12
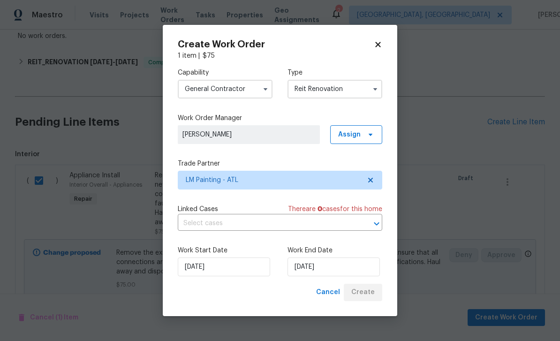
scroll to position [49, 0]
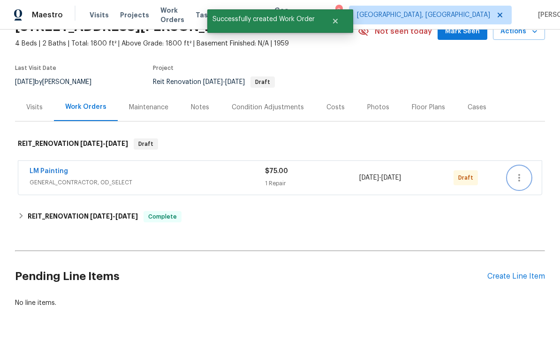
click at [521, 172] on icon "button" at bounding box center [519, 177] width 11 height 11
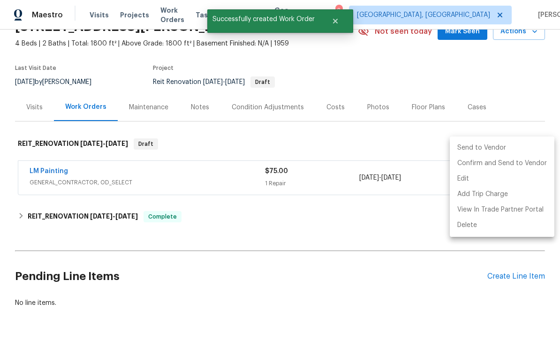
click at [496, 144] on li "Send to Vendor" at bounding box center [502, 147] width 105 height 15
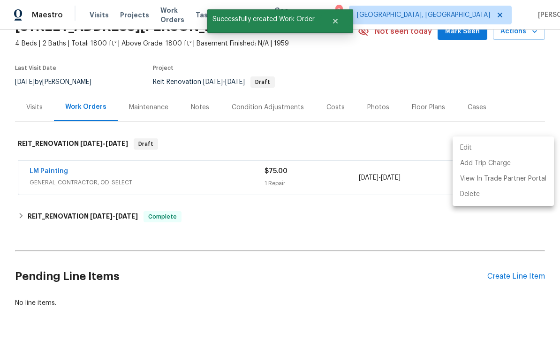
click at [401, 261] on div at bounding box center [280, 170] width 560 height 341
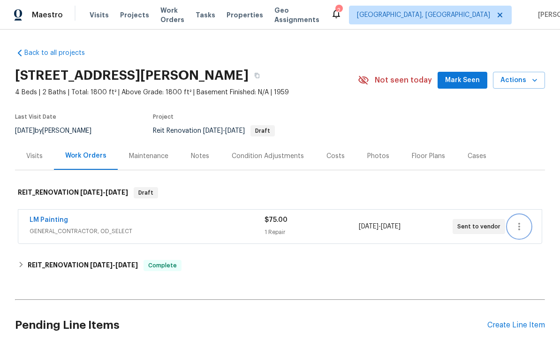
scroll to position [0, 0]
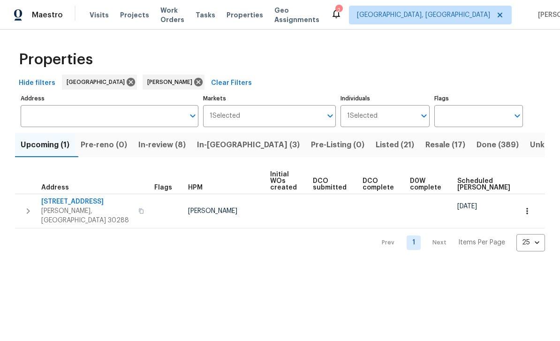
click at [164, 142] on span "In-review (8)" at bounding box center [161, 144] width 47 height 13
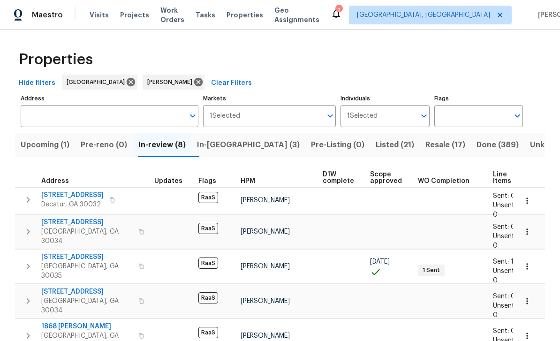
click at [51, 142] on span "Upcoming (1)" at bounding box center [45, 144] width 49 height 13
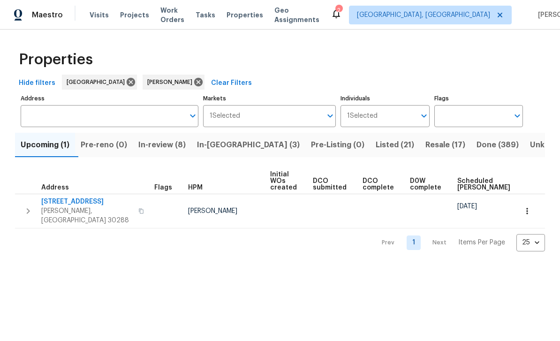
click at [167, 141] on span "In-review (8)" at bounding box center [161, 144] width 47 height 13
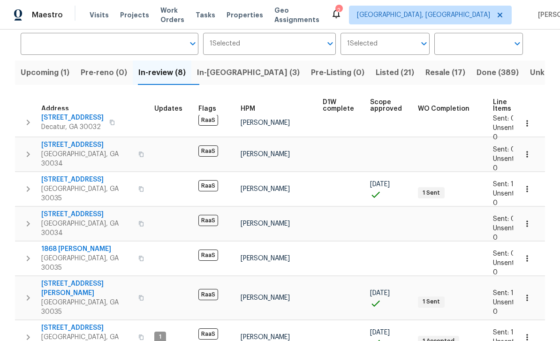
scroll to position [5, 0]
click at [238, 72] on span "In-reno (3)" at bounding box center [248, 72] width 103 height 13
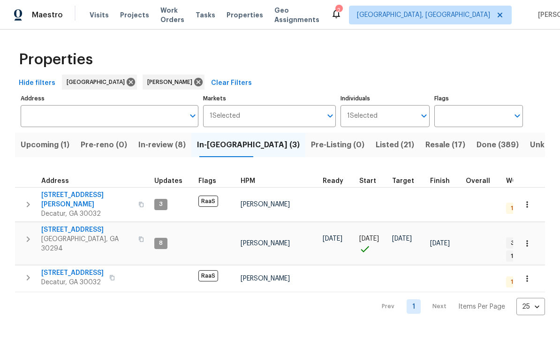
click at [58, 225] on span "[STREET_ADDRESS]" at bounding box center [86, 229] width 91 height 9
click at [425, 151] on span "Resale (17)" at bounding box center [445, 144] width 40 height 13
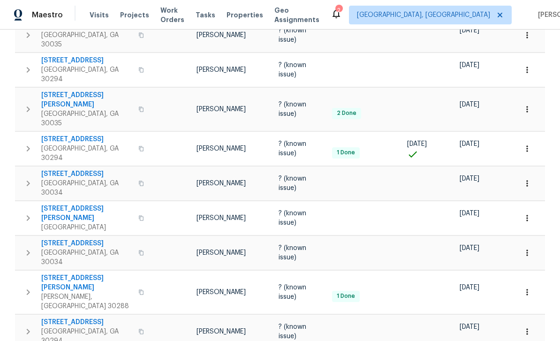
scroll to position [215, 0]
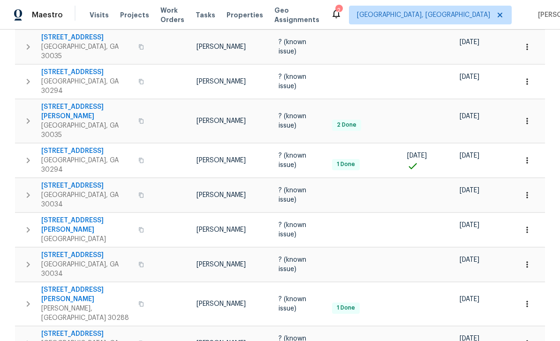
click at [97, 12] on span "Visits" at bounding box center [99, 14] width 19 height 9
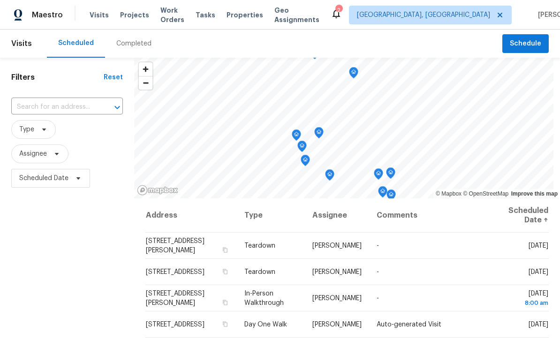
click at [48, 109] on input "text" at bounding box center [53, 107] width 85 height 15
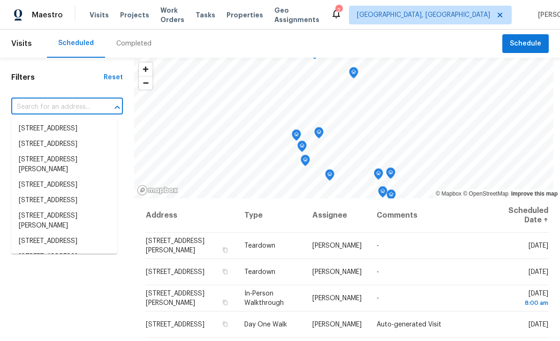
click at [38, 106] on input "text" at bounding box center [53, 107] width 85 height 15
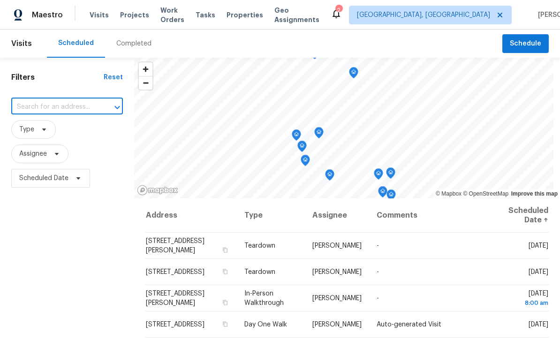
paste input "2685 Rainbow Ridge Rd, Decatur, GA 30034"
type input "2685 Rainbow Ridge Rd, Decatur, GA 30034"
click at [452, 24] on div "Maestro Visits Projects Work Orders Tasks Properties Geo Assignments 2 Albuquer…" at bounding box center [280, 15] width 560 height 30
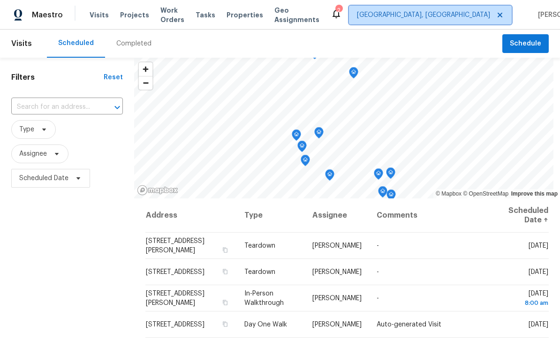
click at [446, 16] on span "[GEOGRAPHIC_DATA], [GEOGRAPHIC_DATA]" at bounding box center [423, 14] width 133 height 9
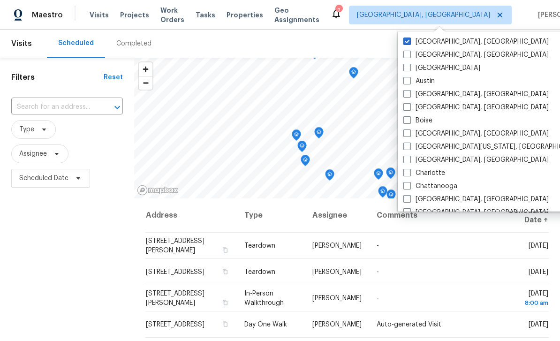
click at [430, 68] on label "Atlanta" at bounding box center [441, 67] width 77 height 9
click at [409, 68] on input "Atlanta" at bounding box center [406, 66] width 6 height 6
checkbox input "true"
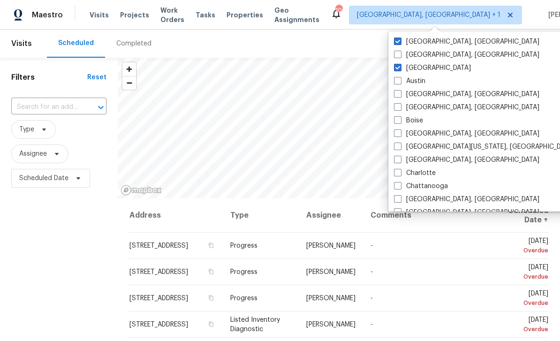
click at [450, 41] on label "[GEOGRAPHIC_DATA], [GEOGRAPHIC_DATA]" at bounding box center [466, 41] width 145 height 9
click at [400, 41] on input "[GEOGRAPHIC_DATA], [GEOGRAPHIC_DATA]" at bounding box center [397, 40] width 6 height 6
checkbox input "false"
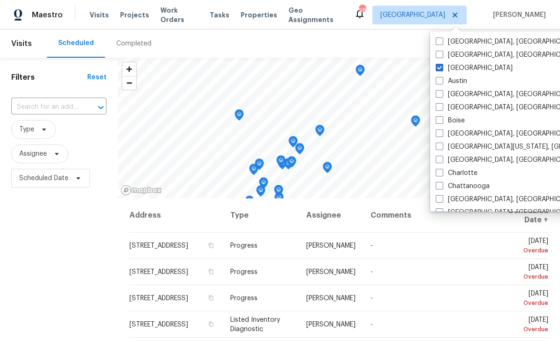
click at [37, 106] on input "text" at bounding box center [45, 107] width 69 height 15
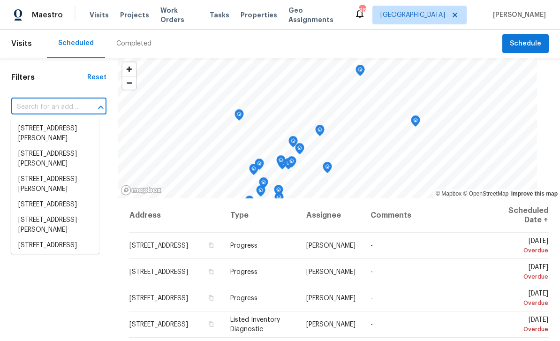
click at [37, 109] on input "text" at bounding box center [45, 107] width 69 height 15
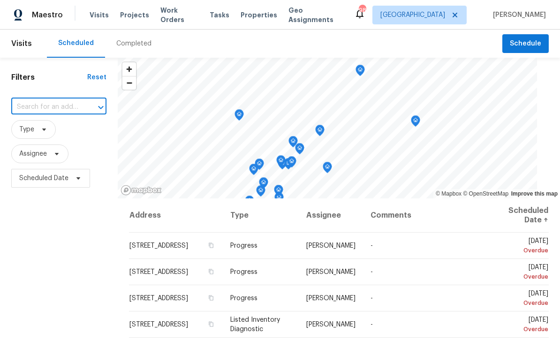
paste input "2685 Rainbow Ridge Rd, Decatur, GA 30034"
type input "2685 Rainbow Ridge Rd, Decatur, GA 30034"
click at [43, 130] on li "2685 Rainbow Ridge Rd, Decatur, GA 30034" at bounding box center [55, 128] width 89 height 15
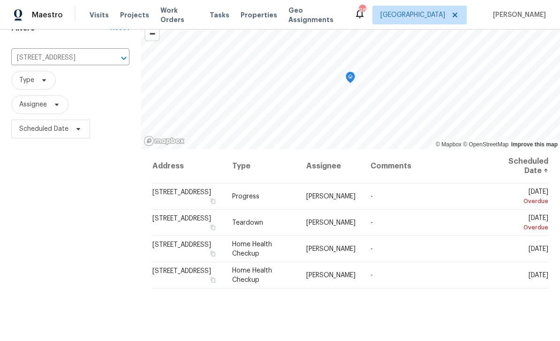
scroll to position [56, 0]
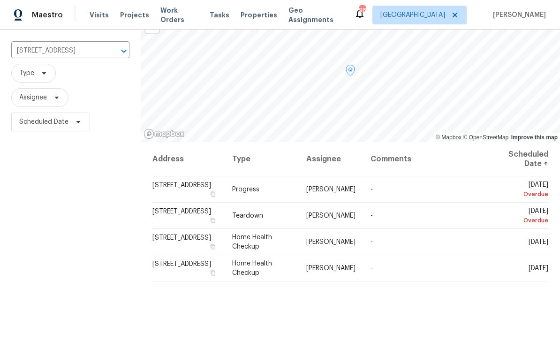
click at [0, 0] on icon at bounding box center [0, 0] width 0 height 0
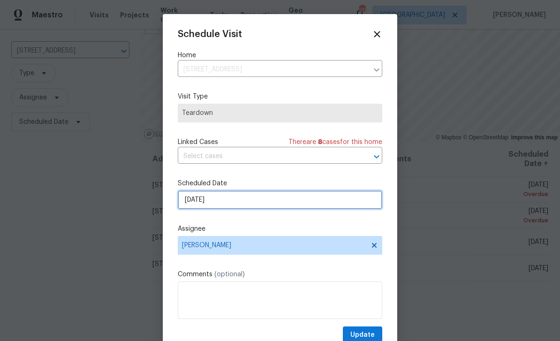
click at [342, 204] on input "8/24/2025" at bounding box center [280, 199] width 204 height 19
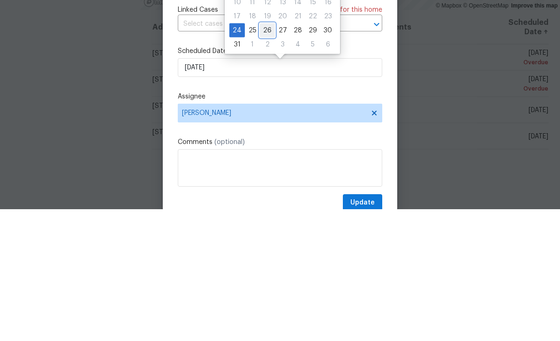
click at [265, 156] on div "26" at bounding box center [267, 162] width 15 height 13
type input "8/26/2025"
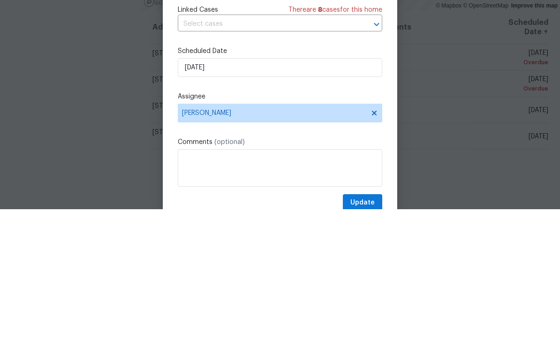
scroll to position [30, 0]
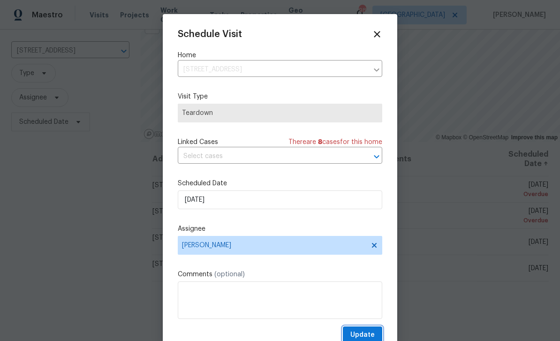
click at [371, 334] on span "Update" at bounding box center [362, 335] width 24 height 12
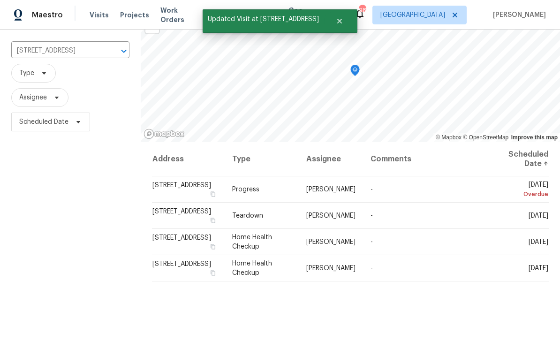
scroll to position [0, 0]
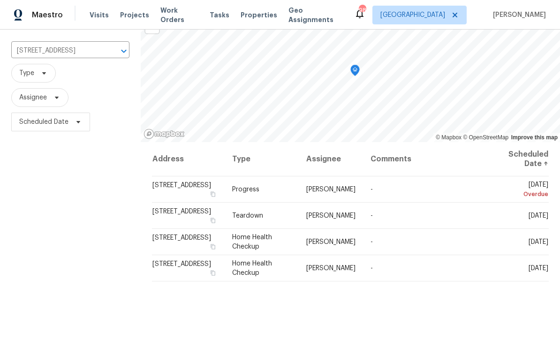
click at [107, 50] on icon "Clear" at bounding box center [111, 50] width 9 height 9
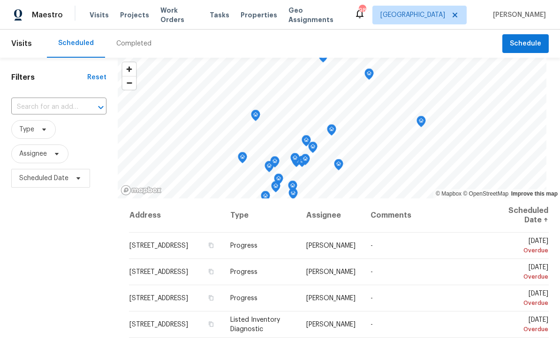
click at [47, 104] on input "text" at bounding box center [45, 107] width 69 height 15
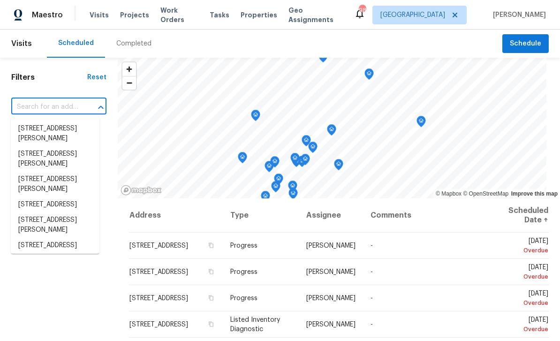
paste input "2522 Corner Shoals Dr, Decatur, GA 30034"
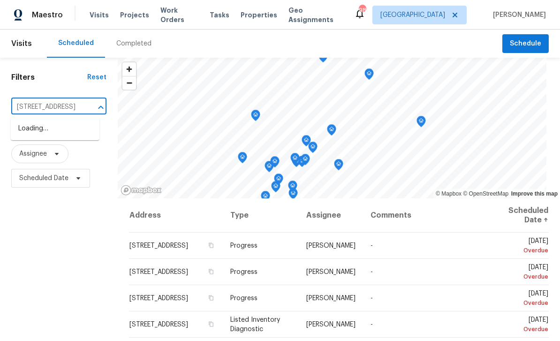
type input "2522 Corner Shoals Dr, Decatur, GA 30034"
click at [43, 129] on li "2522 Corner Shoals Dr, Decatur, GA 30034" at bounding box center [55, 128] width 89 height 15
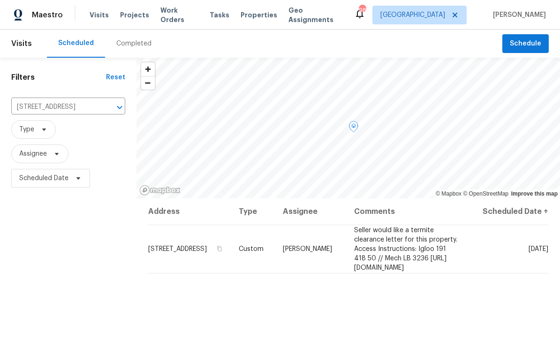
click at [0, 0] on icon at bounding box center [0, 0] width 0 height 0
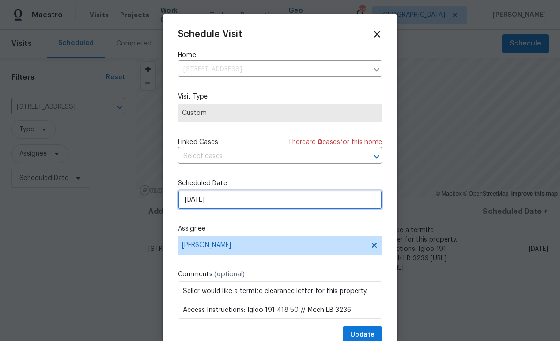
click at [315, 207] on input "[DATE]" at bounding box center [280, 199] width 204 height 19
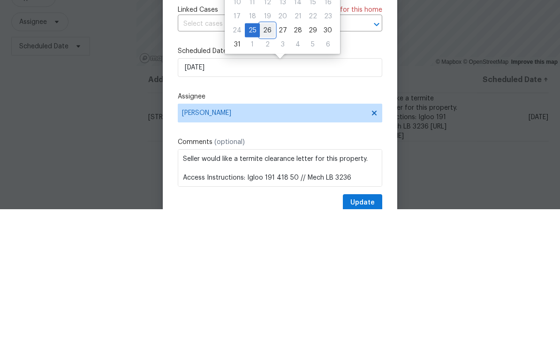
click at [268, 156] on div "26" at bounding box center [267, 162] width 15 height 13
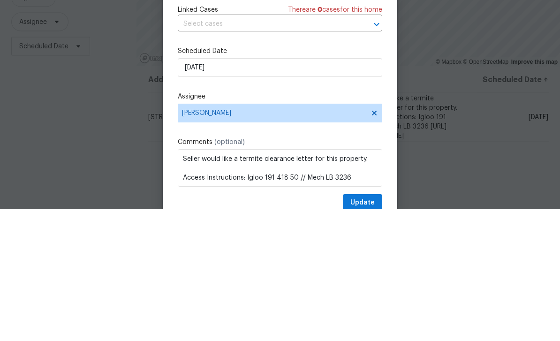
type input "8/26/2025"
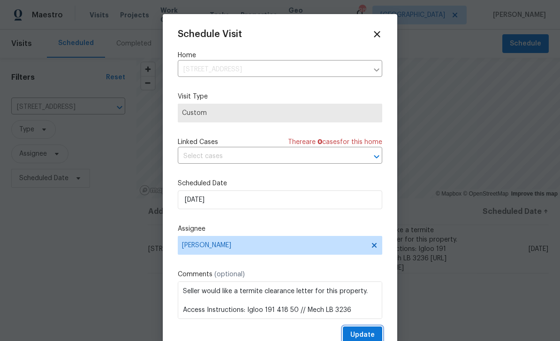
click at [374, 335] on span "Update" at bounding box center [362, 335] width 24 height 12
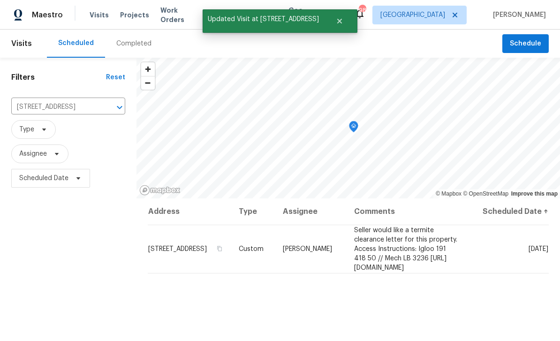
click at [103, 103] on icon "Clear" at bounding box center [107, 107] width 9 height 9
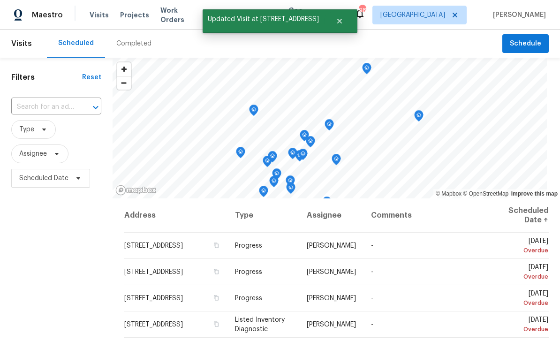
click at [52, 107] on input "text" at bounding box center [43, 107] width 64 height 15
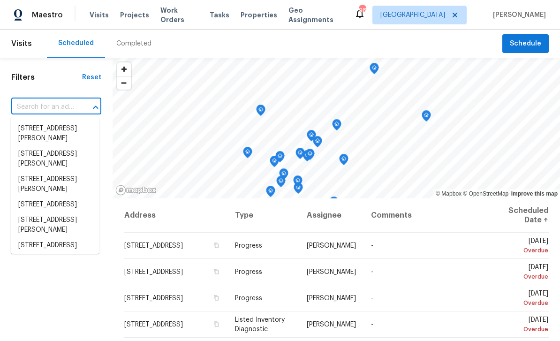
click at [42, 107] on input "text" at bounding box center [43, 107] width 64 height 15
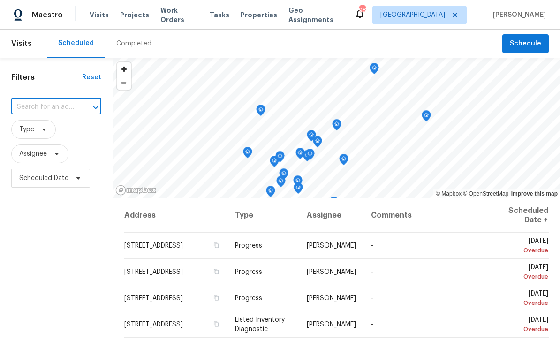
paste input "2303 Pinewood Dr, Decatur, GA 30032"
type input "2303 Pinewood Dr, Decatur, GA 30032"
click at [36, 124] on li "2303 Pinewood Dr, Decatur, GA 30032" at bounding box center [55, 128] width 89 height 15
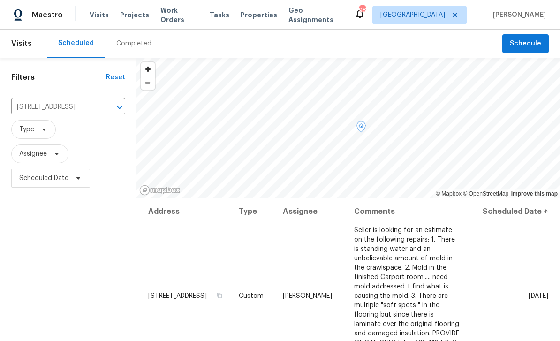
click at [0, 0] on icon at bounding box center [0, 0] width 0 height 0
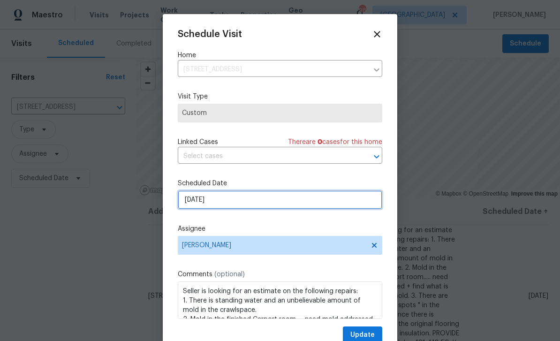
click at [307, 205] on input "[DATE]" at bounding box center [280, 199] width 204 height 19
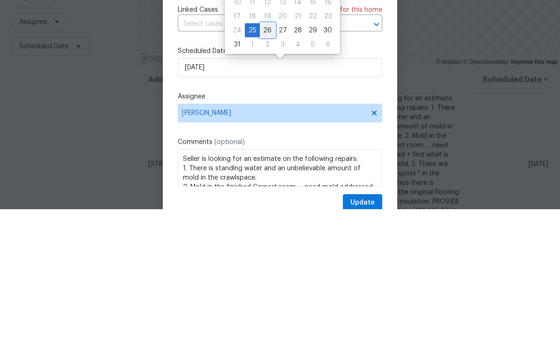
click at [264, 156] on div "26" at bounding box center [267, 162] width 15 height 13
type input "8/26/2025"
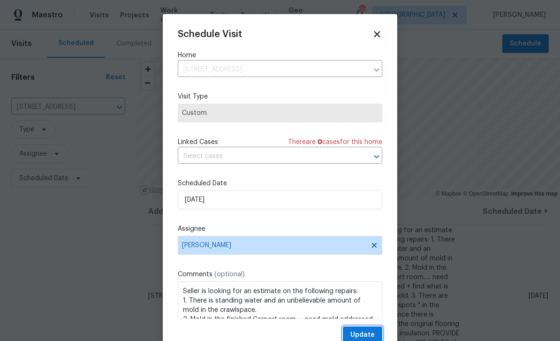
click at [374, 334] on span "Update" at bounding box center [362, 335] width 24 height 12
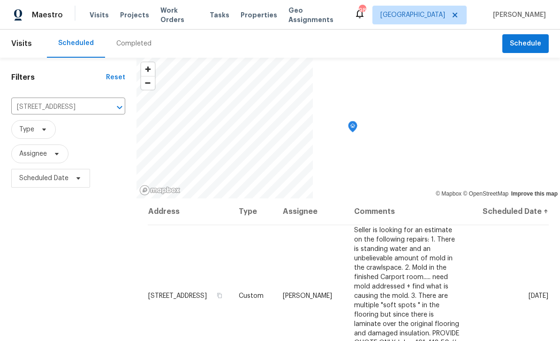
scroll to position [0, 0]
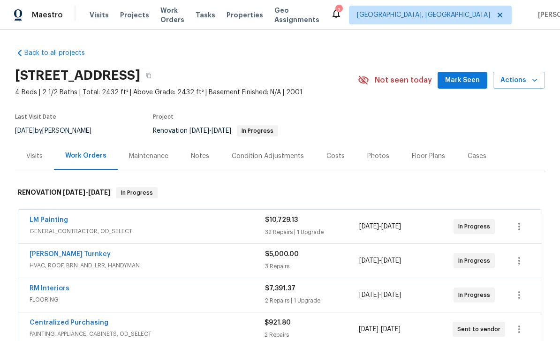
click at [456, 161] on div "Cases" at bounding box center [476, 156] width 41 height 28
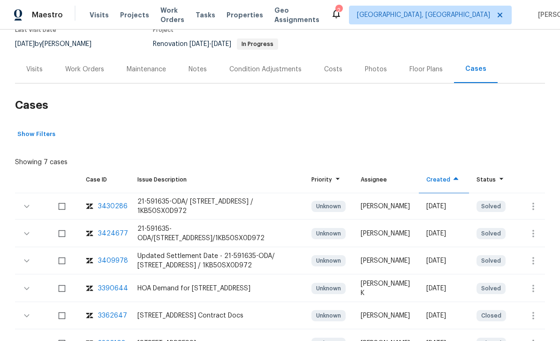
scroll to position [81, 0]
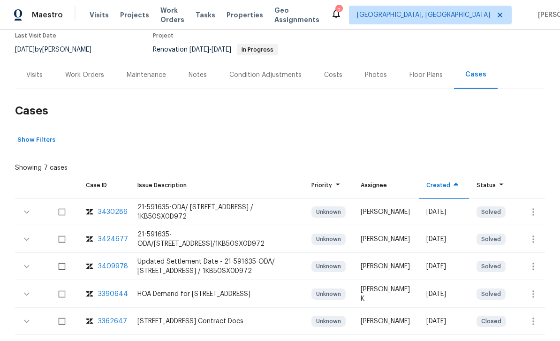
click at [75, 73] on div "Work Orders" at bounding box center [84, 74] width 39 height 9
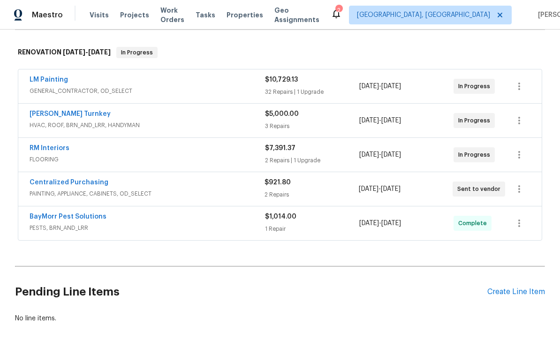
scroll to position [130, 0]
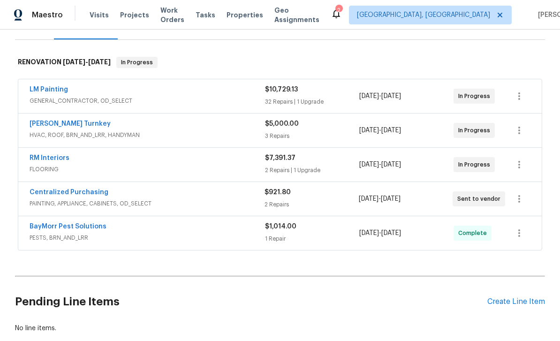
click at [49, 126] on link "[PERSON_NAME] Turnkey" at bounding box center [70, 124] width 81 height 7
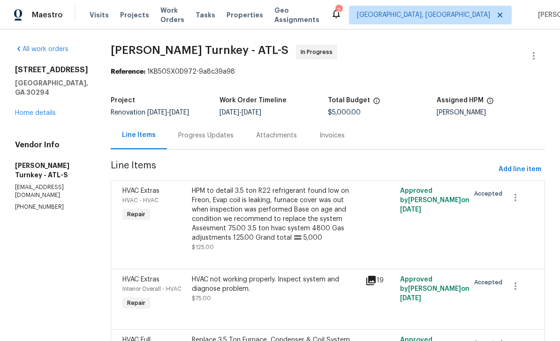
click at [36, 116] on link "Home details" at bounding box center [35, 113] width 41 height 7
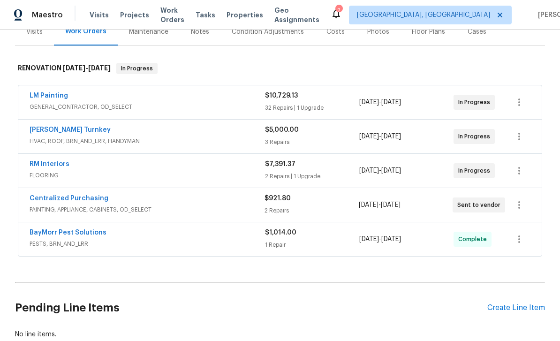
scroll to position [125, 0]
click at [47, 97] on link "LM Painting" at bounding box center [49, 95] width 38 height 7
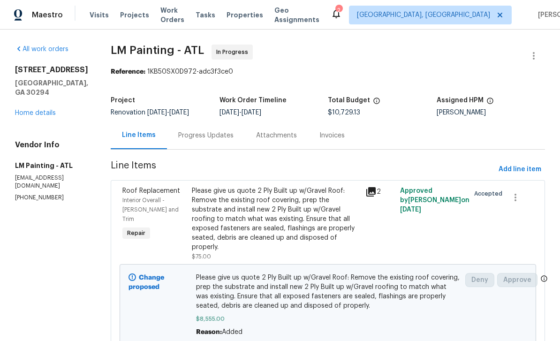
click at [36, 110] on link "Home details" at bounding box center [35, 113] width 41 height 7
